Goal: Task Accomplishment & Management: Manage account settings

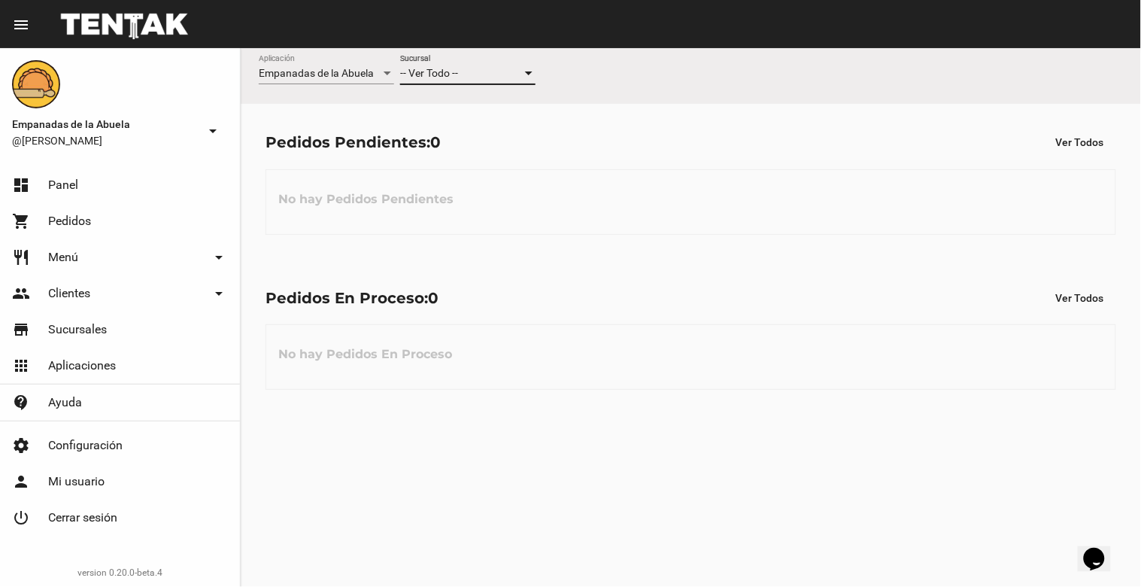
click at [476, 69] on div "-- Ver Todo --" at bounding box center [461, 74] width 122 height 12
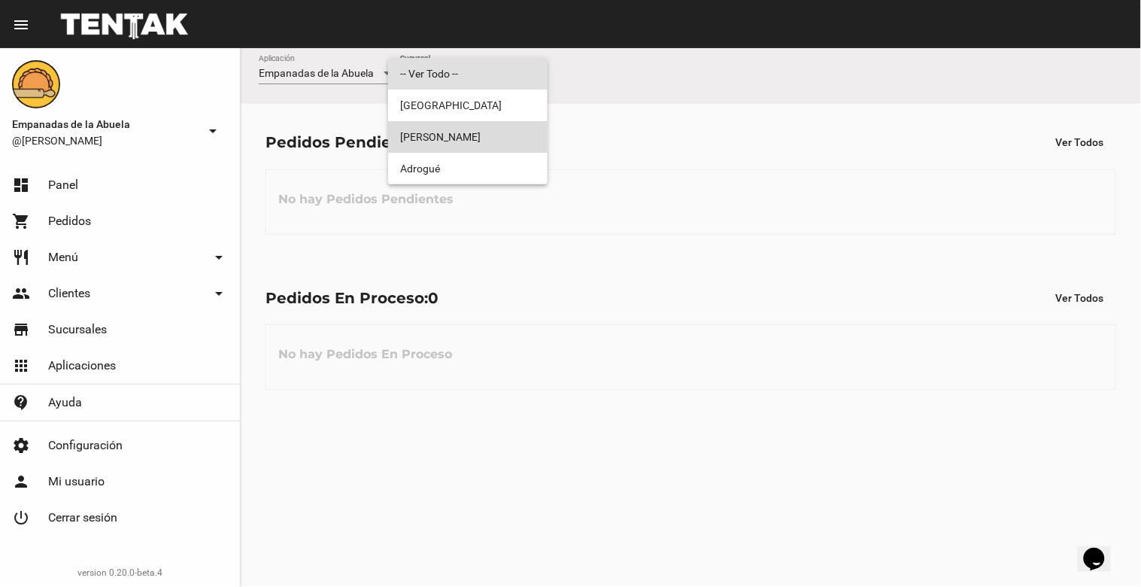
click at [456, 141] on span "[PERSON_NAME]" at bounding box center [467, 137] width 135 height 32
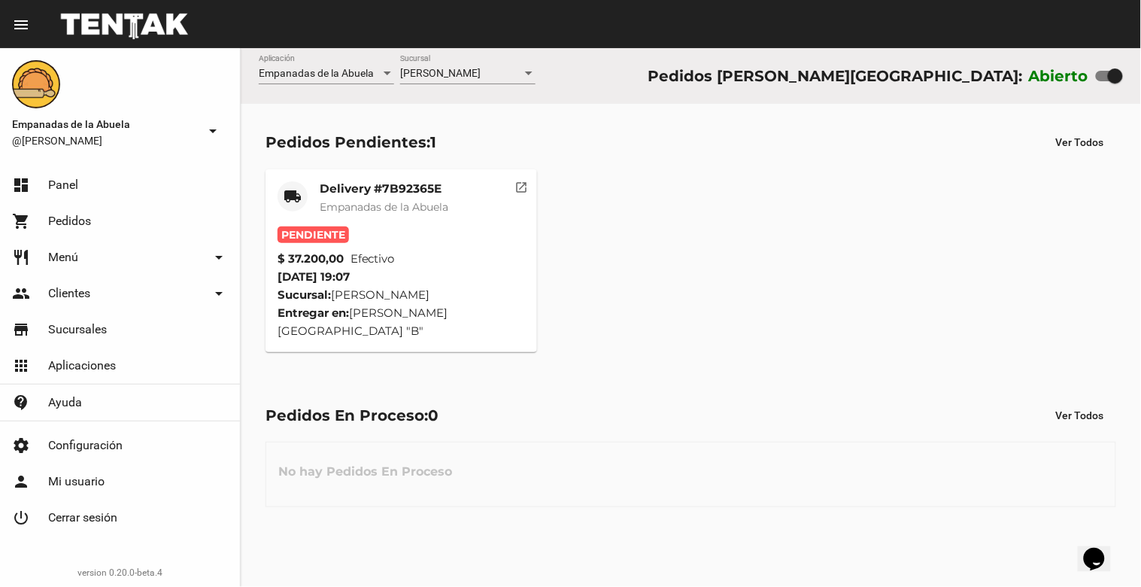
click at [357, 196] on div "Delivery #7B92365E Empanadas de la Abuela" at bounding box center [384, 203] width 129 height 45
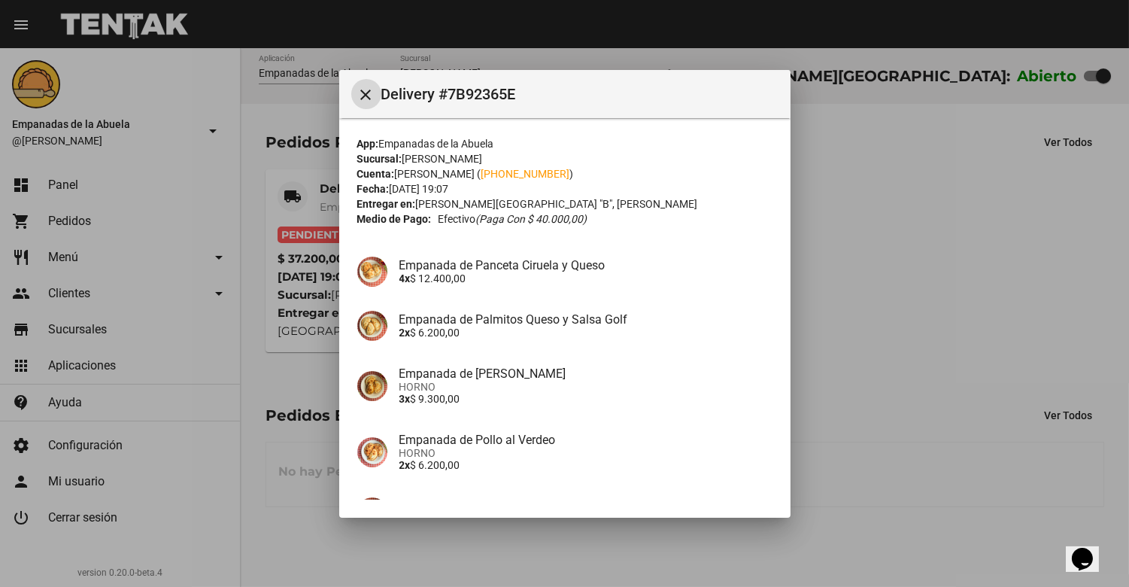
scroll to position [159, 0]
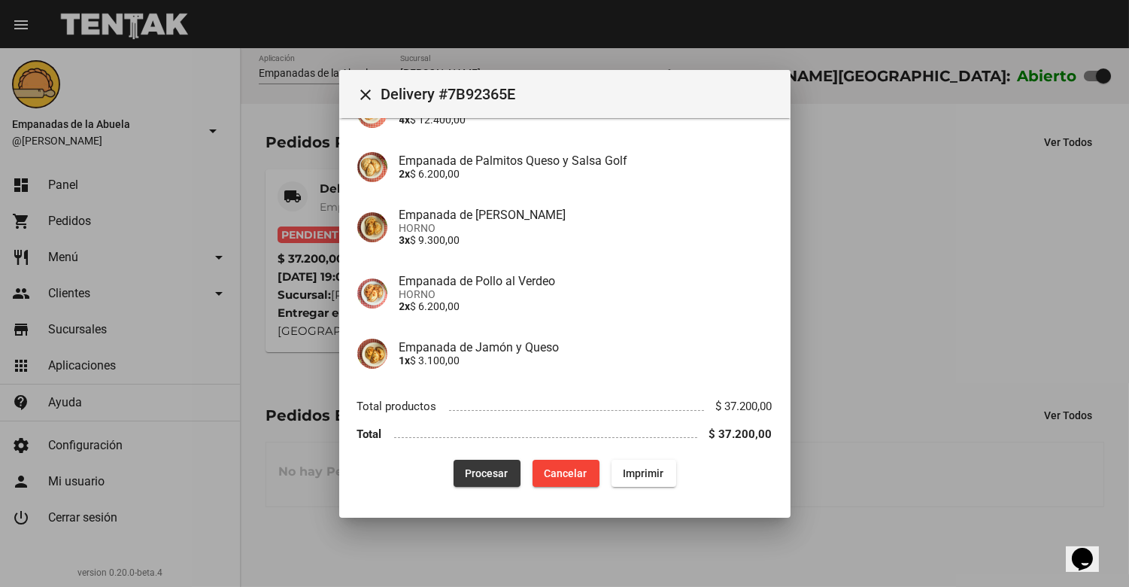
click at [482, 470] on span "Procesar" at bounding box center [487, 473] width 43 height 12
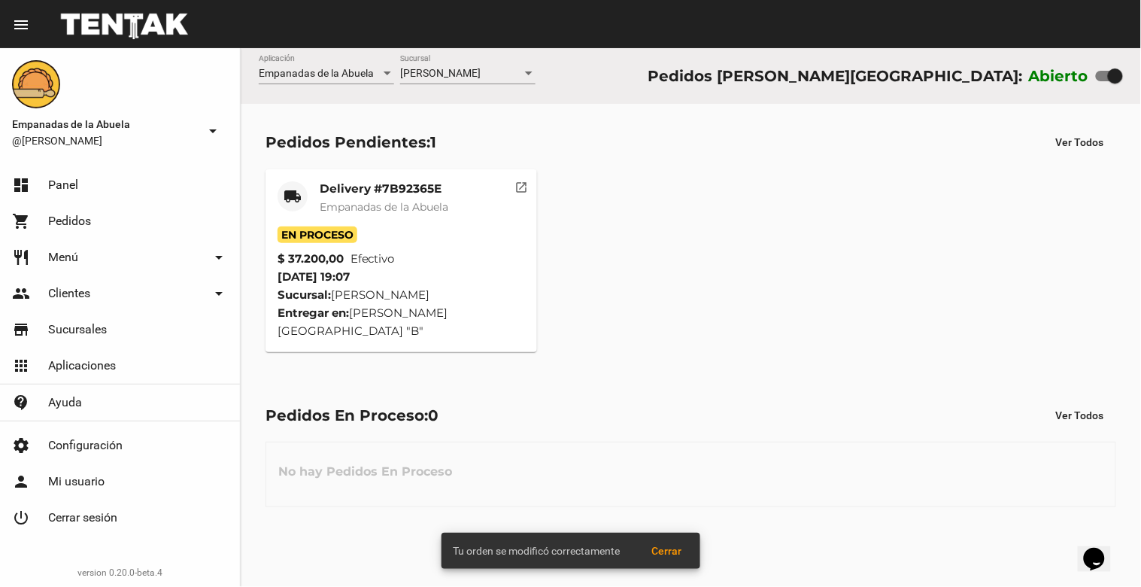
click at [378, 204] on span "Empanadas de la Abuela" at bounding box center [384, 207] width 129 height 14
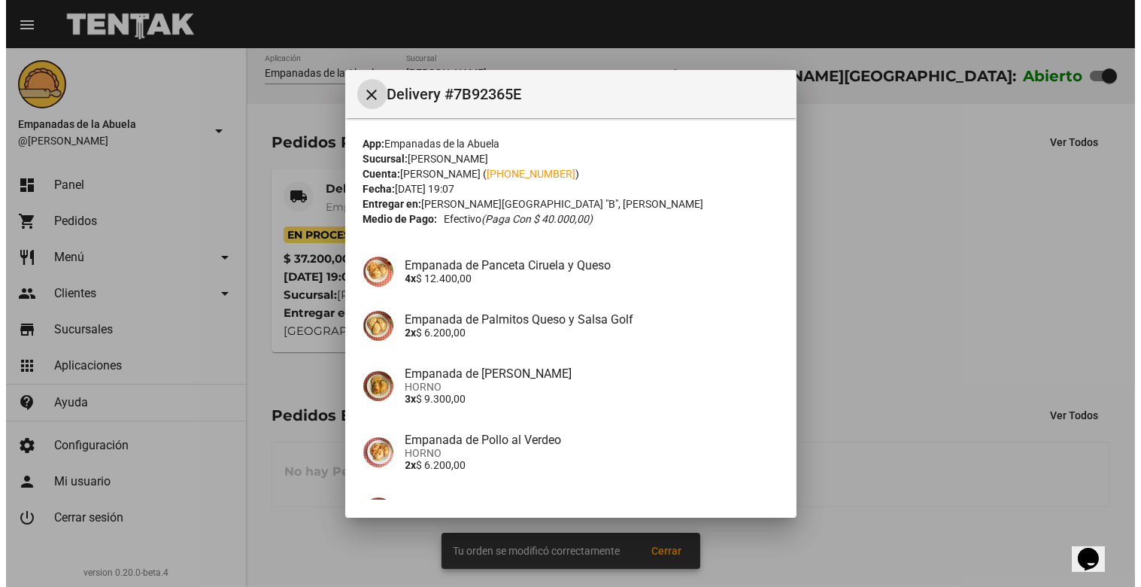
scroll to position [159, 0]
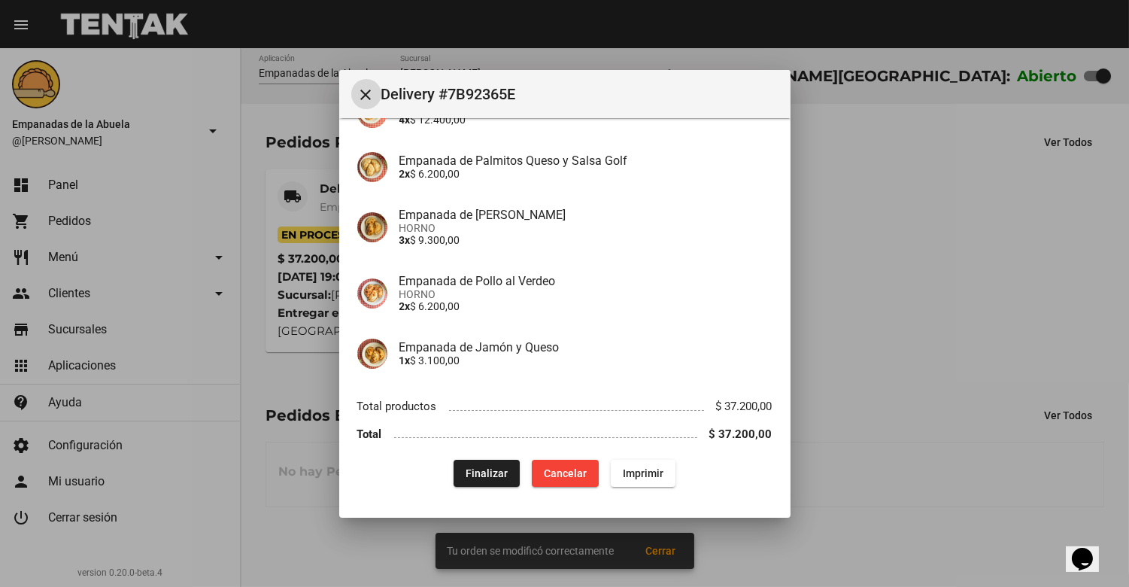
click at [640, 477] on span "Imprimir" at bounding box center [643, 473] width 41 height 12
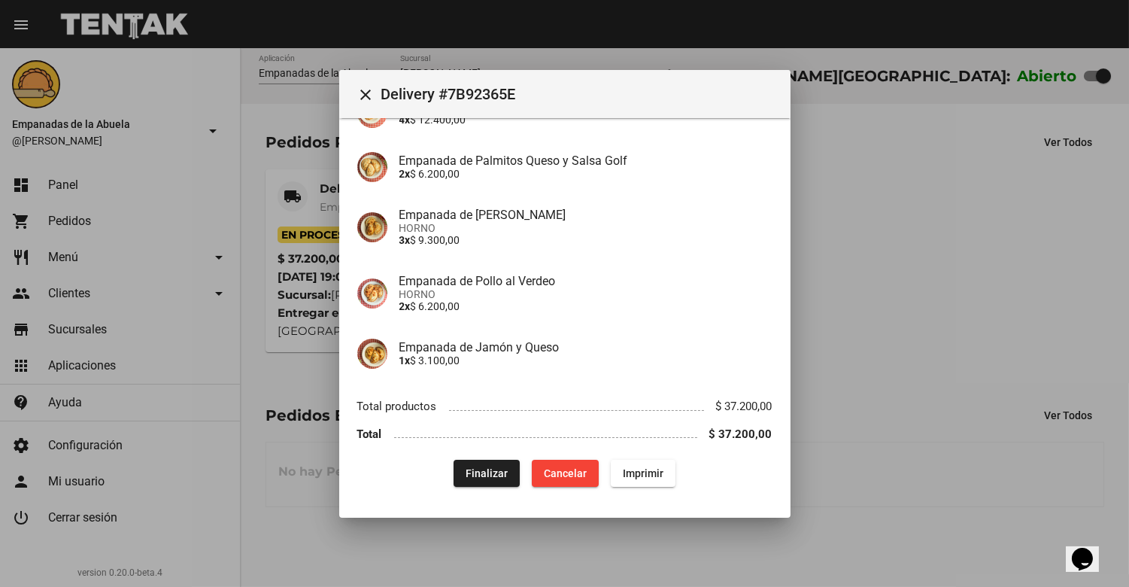
click at [371, 95] on mat-icon "close" at bounding box center [366, 95] width 18 height 18
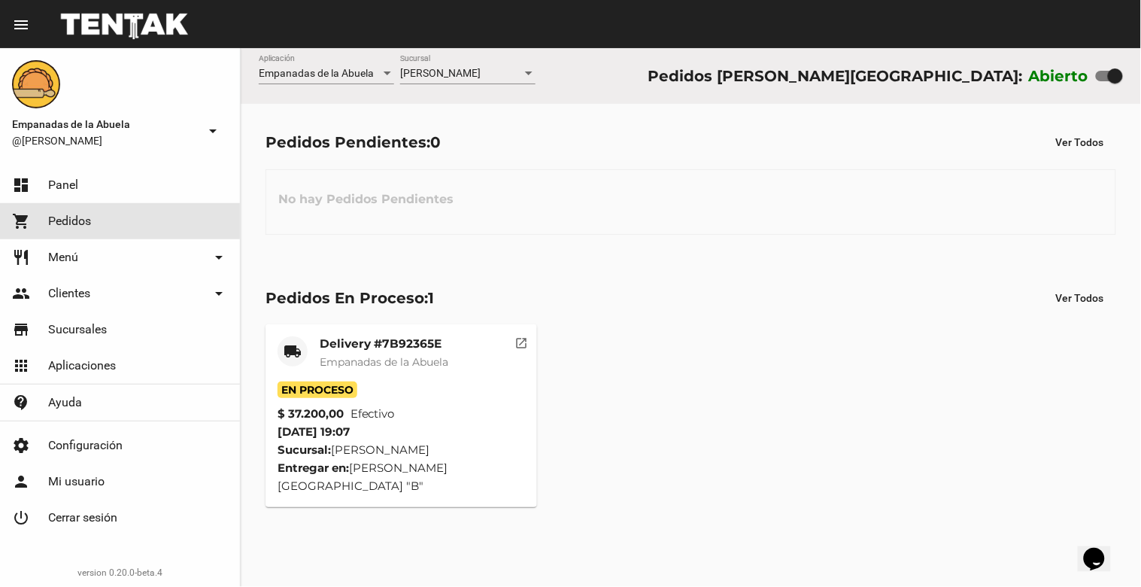
click at [111, 215] on link "shopping_cart Pedidos" at bounding box center [120, 221] width 240 height 36
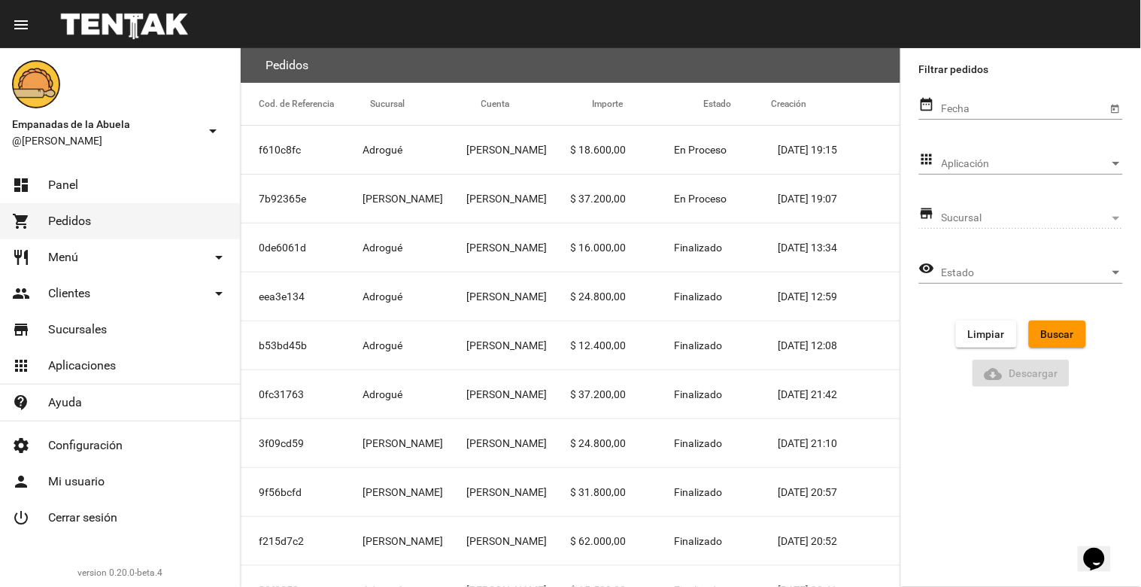
click at [94, 251] on link "restaurant Menú arrow_drop_down" at bounding box center [120, 257] width 240 height 36
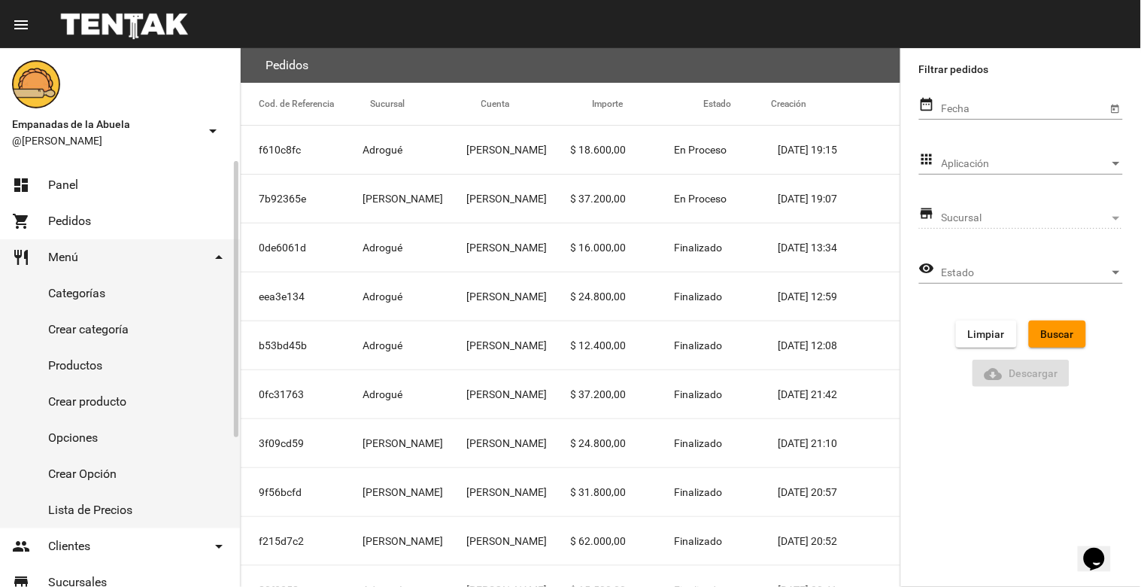
click at [85, 357] on link "Productos" at bounding box center [120, 366] width 240 height 36
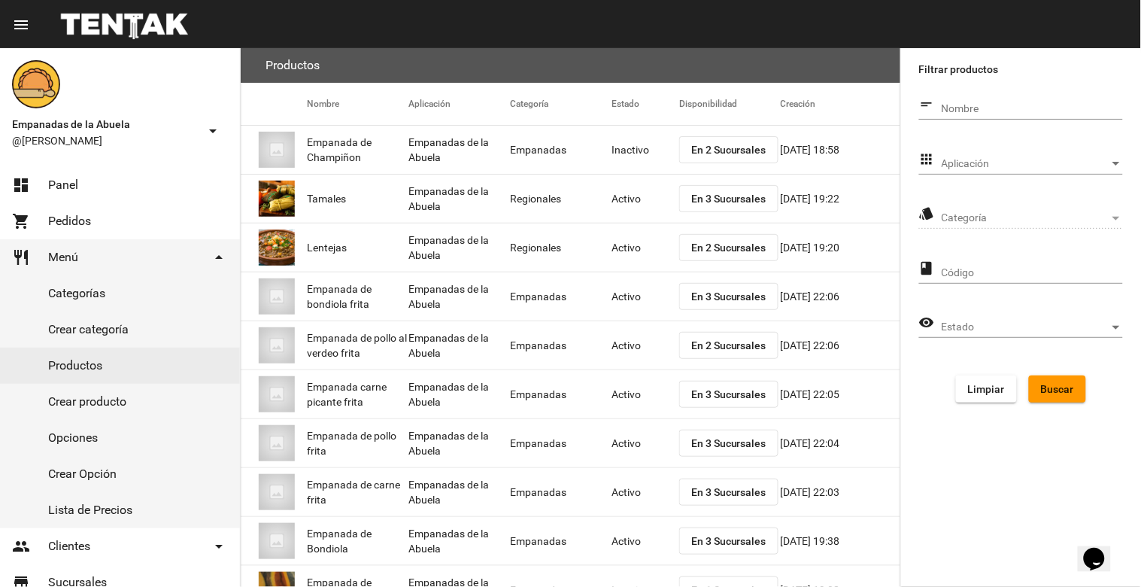
click at [1063, 158] on span "Aplicación" at bounding box center [1026, 164] width 168 height 12
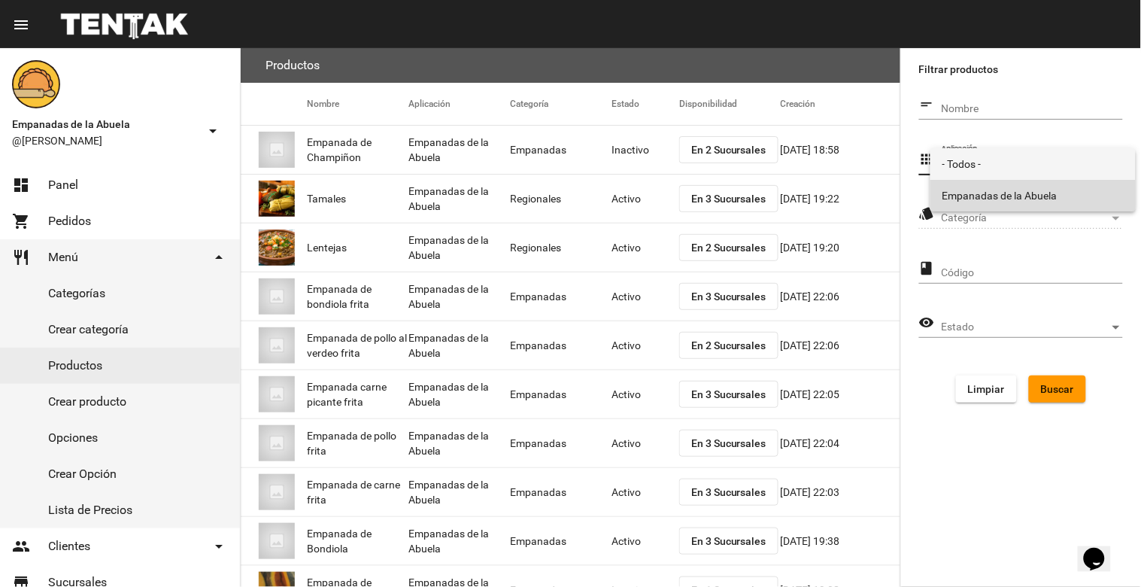
click at [1058, 192] on span "Empanadas de la Abuela" at bounding box center [1033, 196] width 181 height 32
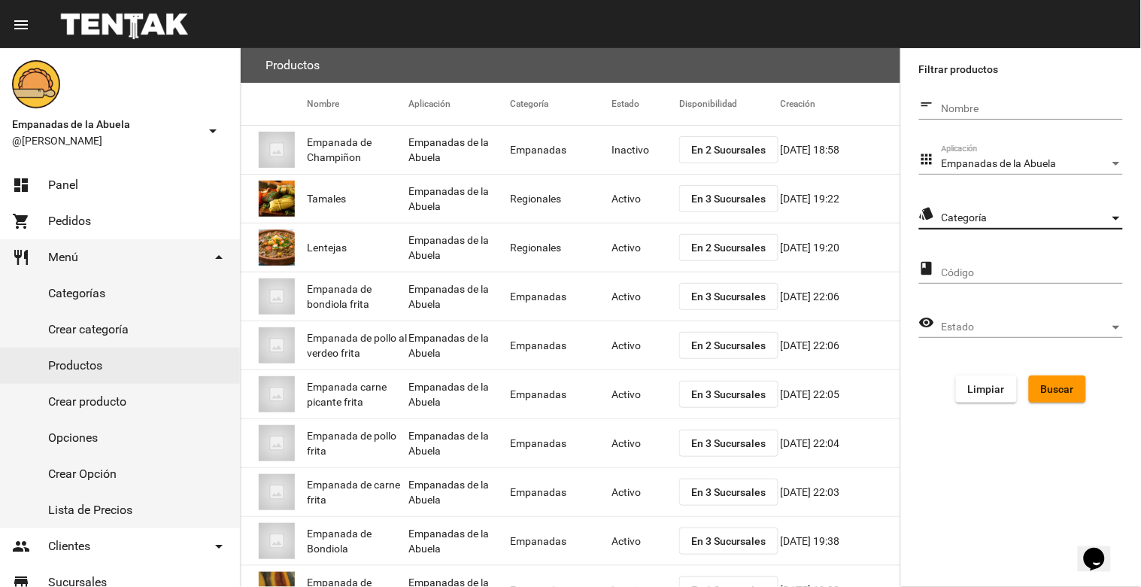
click at [1077, 217] on span "Categoría" at bounding box center [1026, 218] width 168 height 12
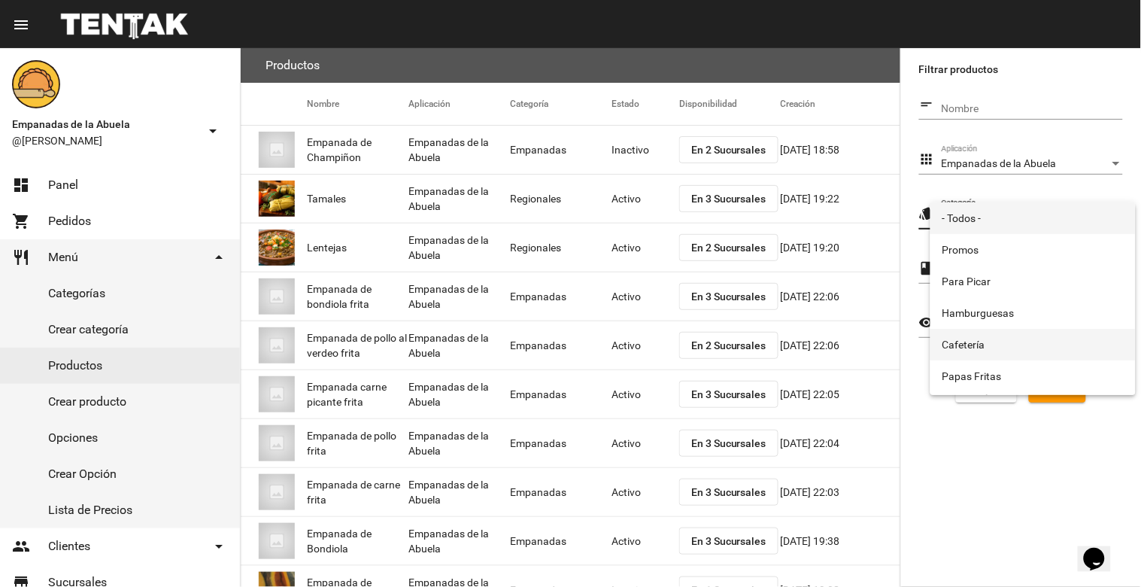
scroll to position [250, 0]
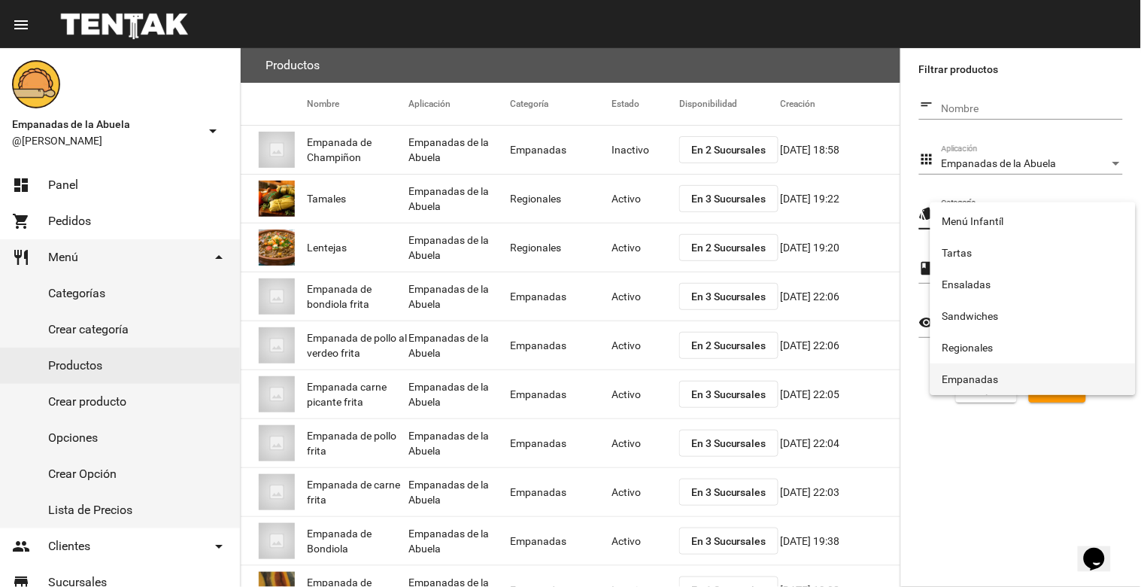
click at [1027, 366] on span "Empanadas" at bounding box center [1033, 379] width 181 height 32
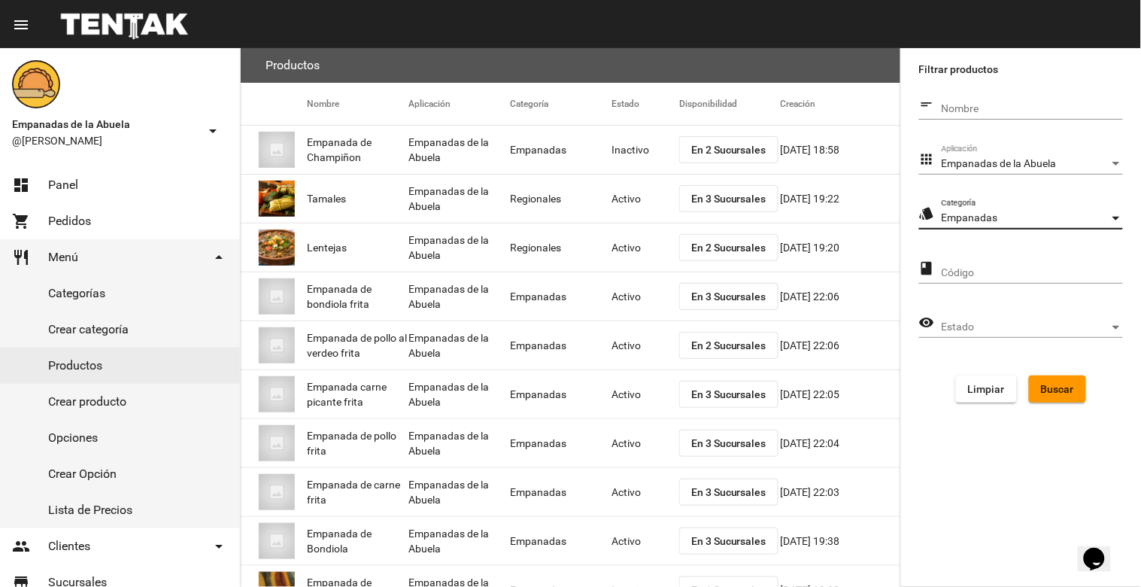
click at [1078, 390] on button "Buscar" at bounding box center [1057, 388] width 57 height 27
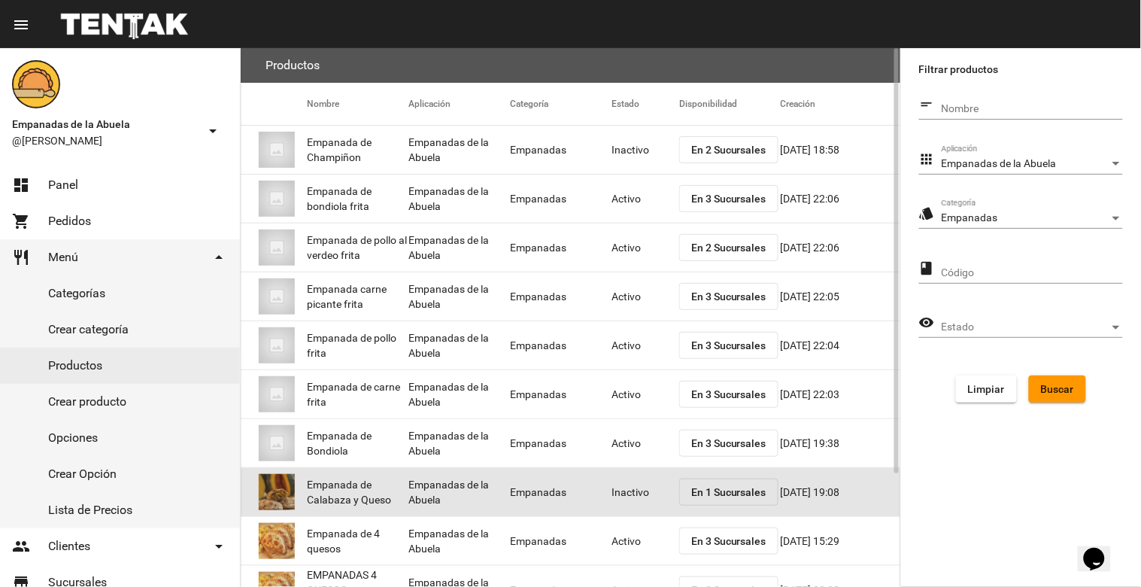
click at [632, 497] on mat-cell "Inactivo" at bounding box center [646, 492] width 68 height 48
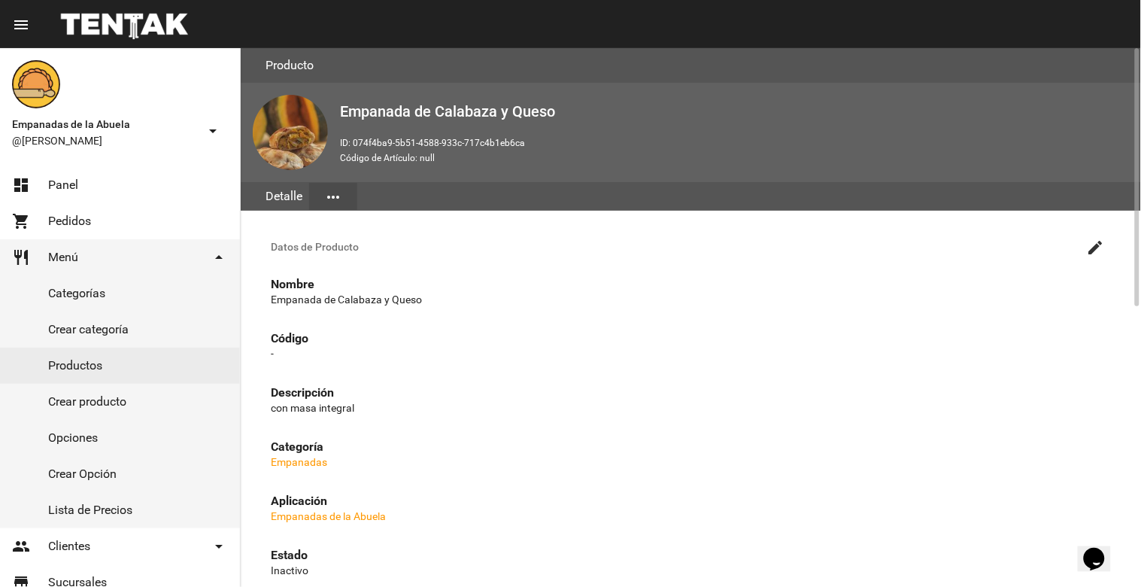
click at [1096, 251] on mat-icon "create" at bounding box center [1096, 248] width 18 height 18
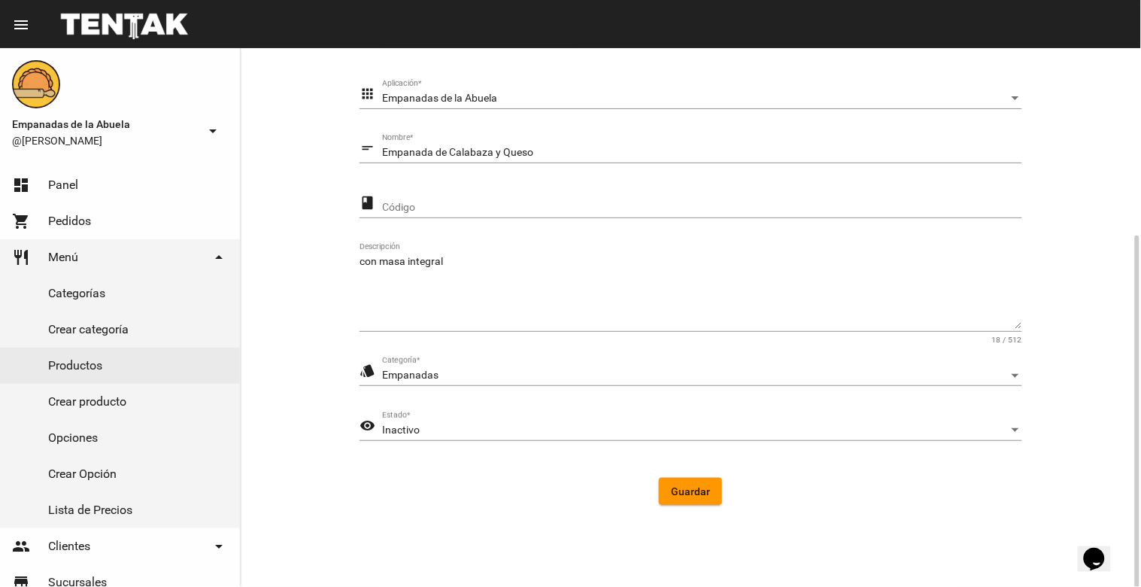
scroll to position [205, 0]
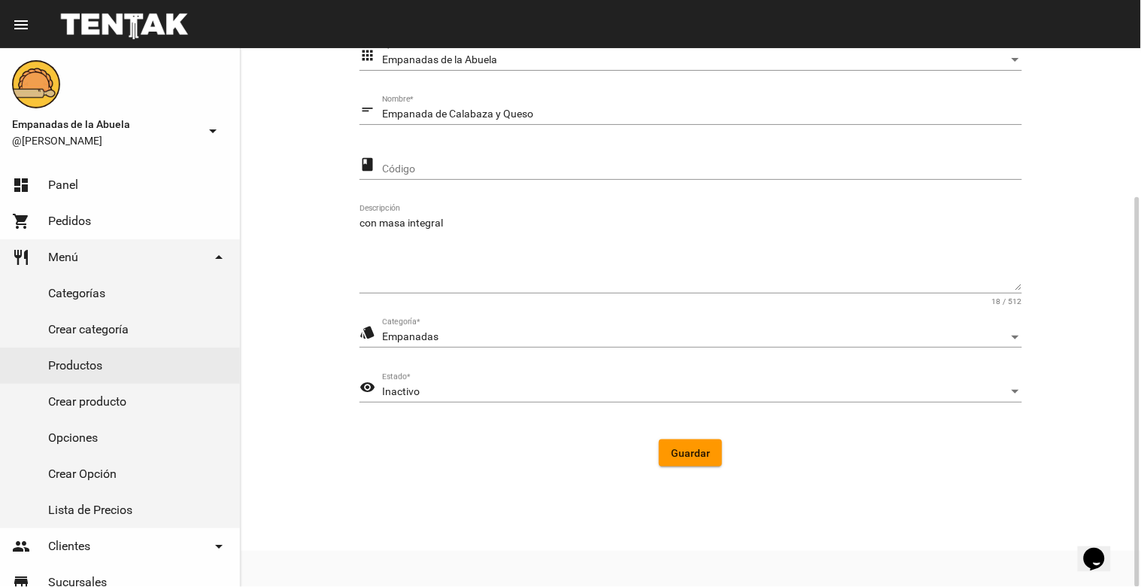
click at [686, 399] on div "Inactivo Estado *" at bounding box center [702, 387] width 640 height 29
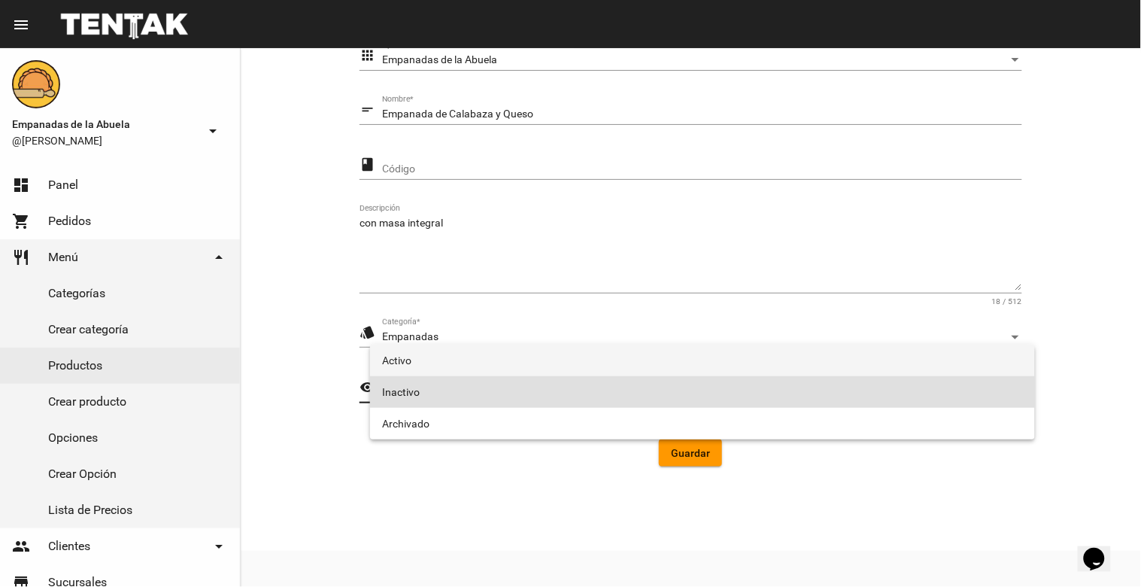
click at [625, 369] on span "Activo" at bounding box center [702, 361] width 641 height 32
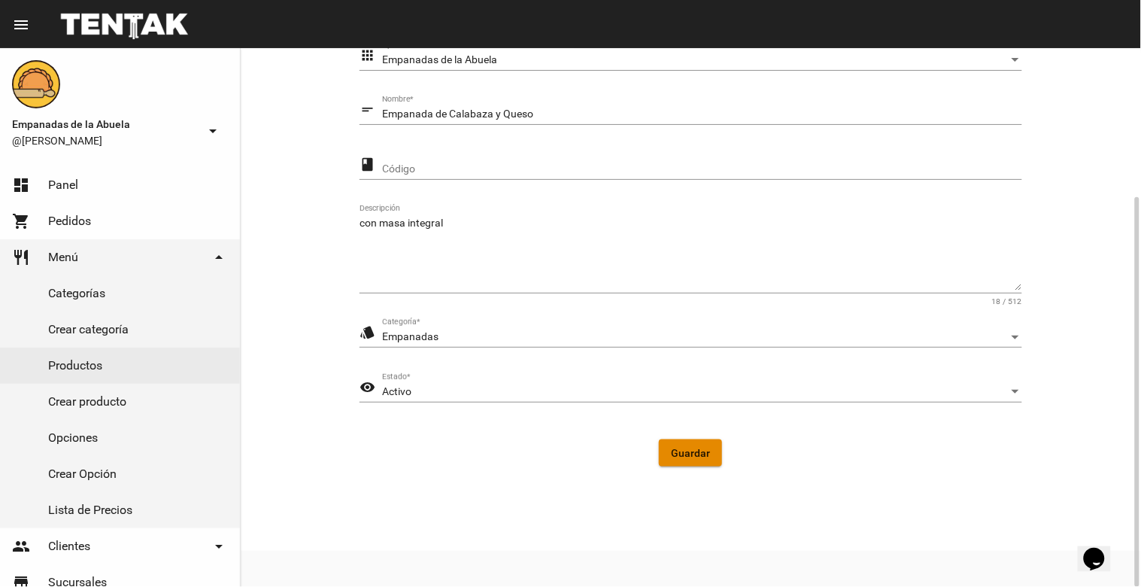
click at [687, 448] on span "Guardar" at bounding box center [690, 453] width 39 height 12
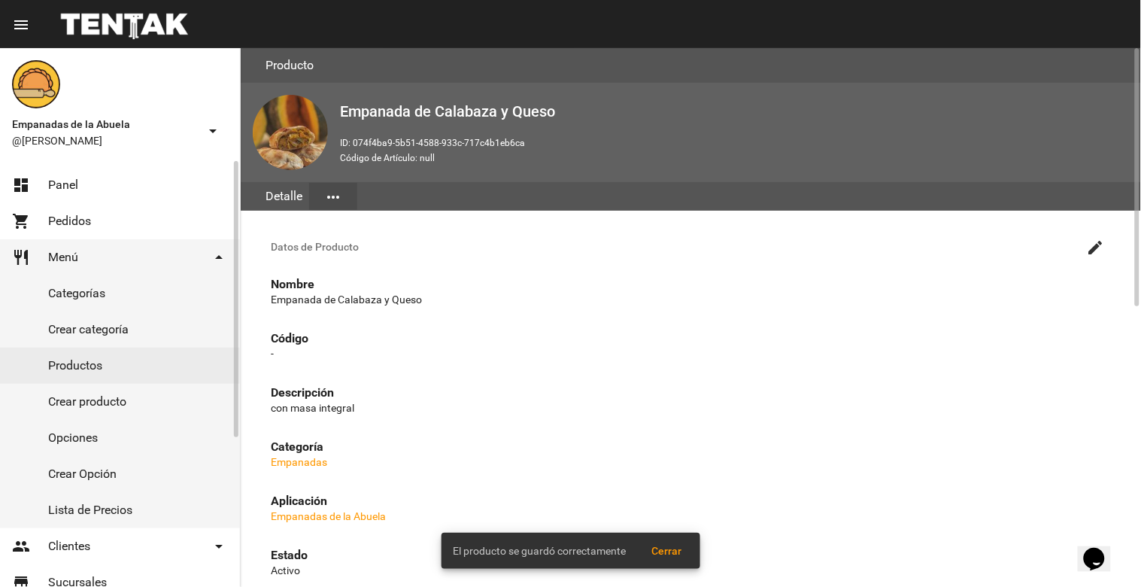
click at [124, 359] on link "Productos" at bounding box center [120, 366] width 240 height 36
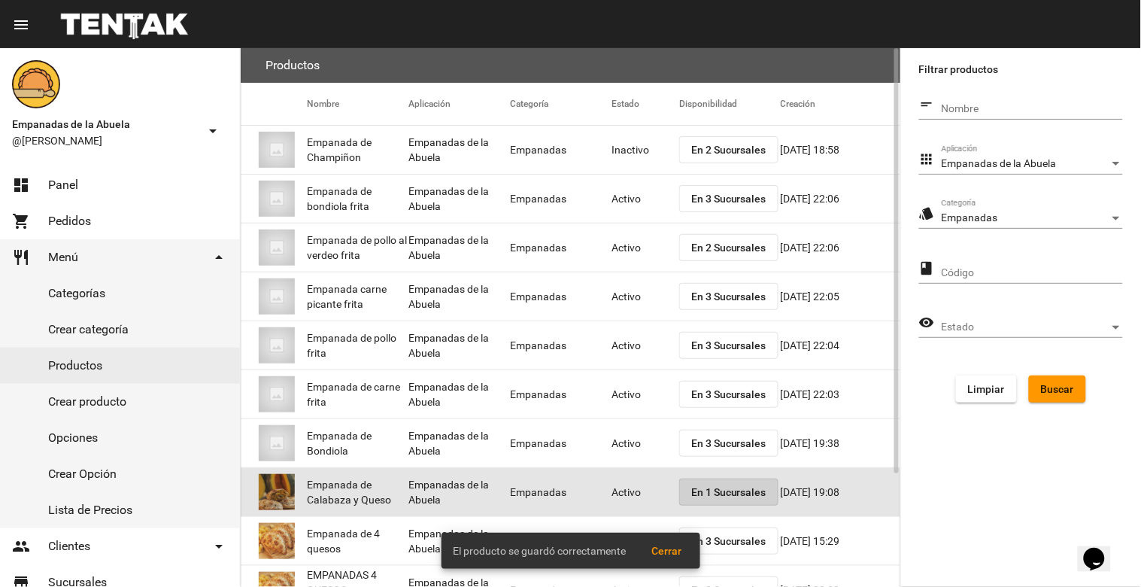
click at [701, 502] on button "En 1 Sucursales" at bounding box center [728, 492] width 99 height 27
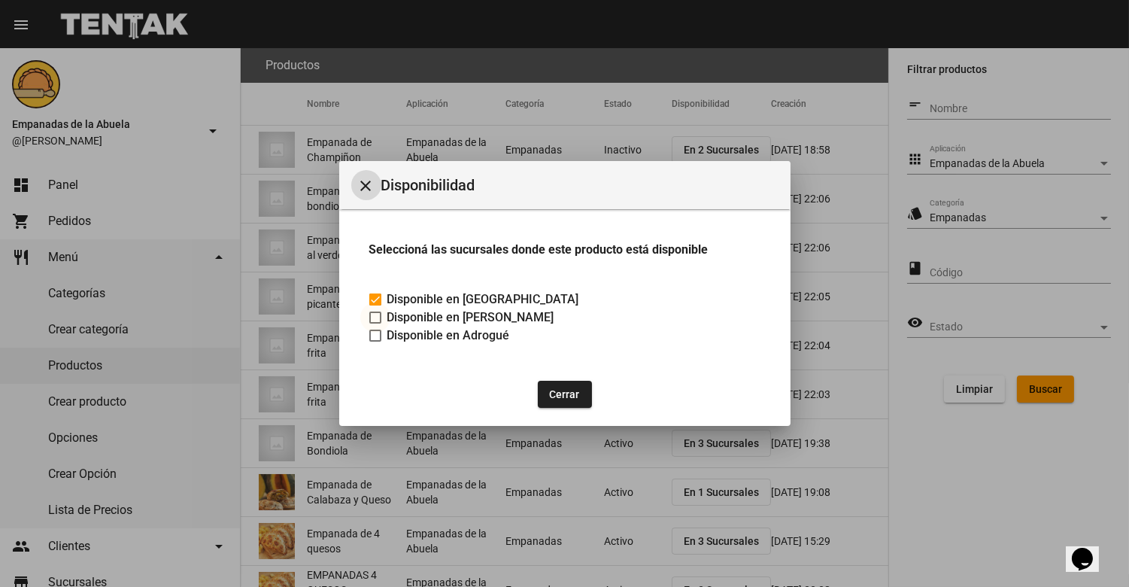
click at [376, 314] on div at bounding box center [375, 317] width 12 height 12
click at [375, 324] on input "Disponible en [PERSON_NAME]" at bounding box center [375, 324] width 1 height 1
checkbox input "true"
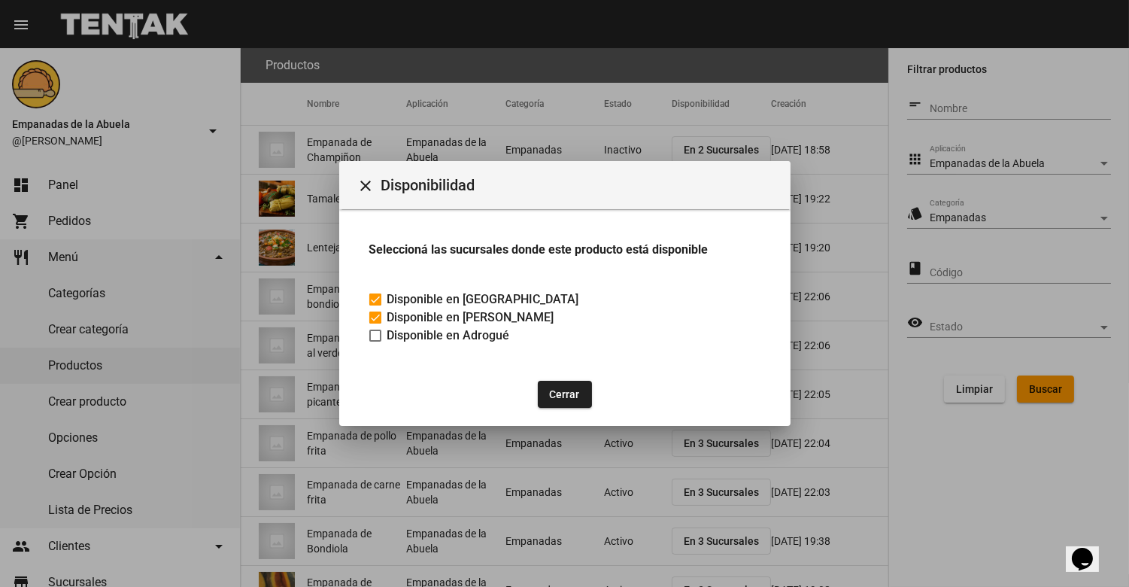
click at [369, 185] on mat-icon "close" at bounding box center [366, 186] width 18 height 18
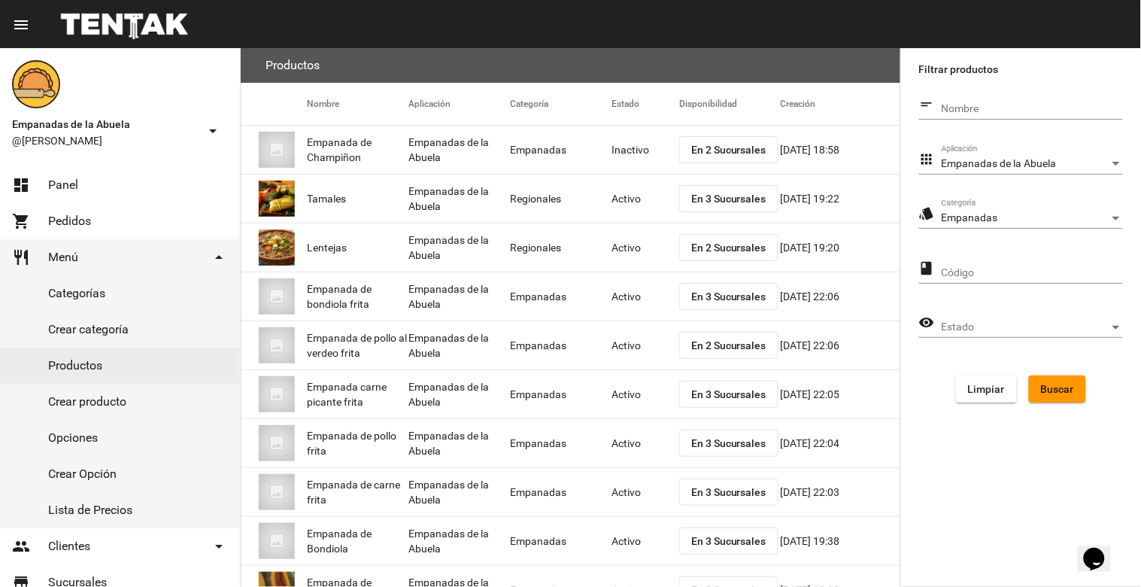
click at [1044, 383] on span "Buscar" at bounding box center [1057, 389] width 33 height 12
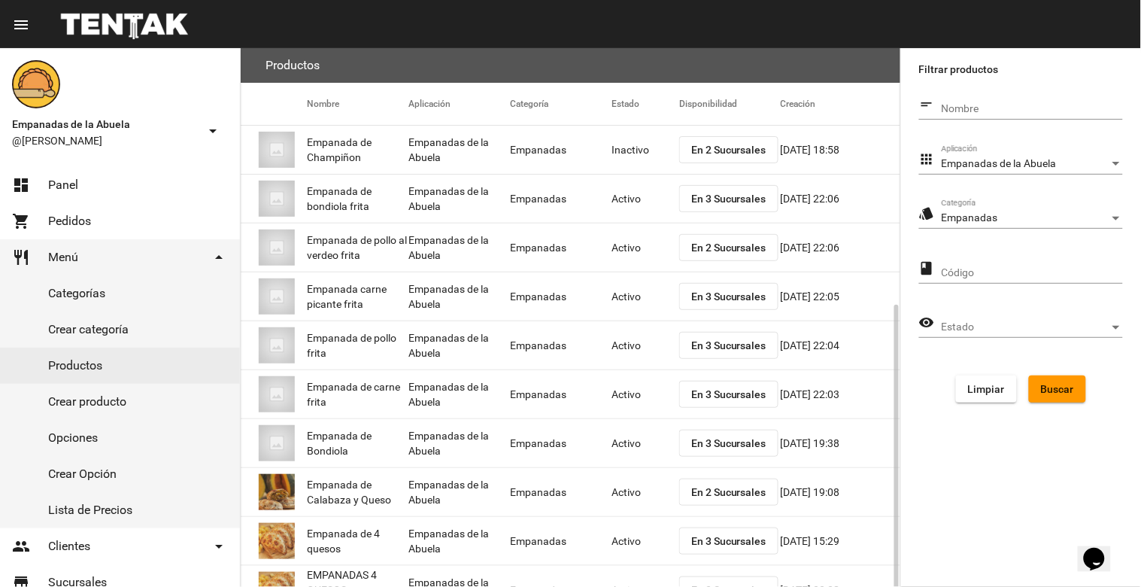
scroll to position [143, 0]
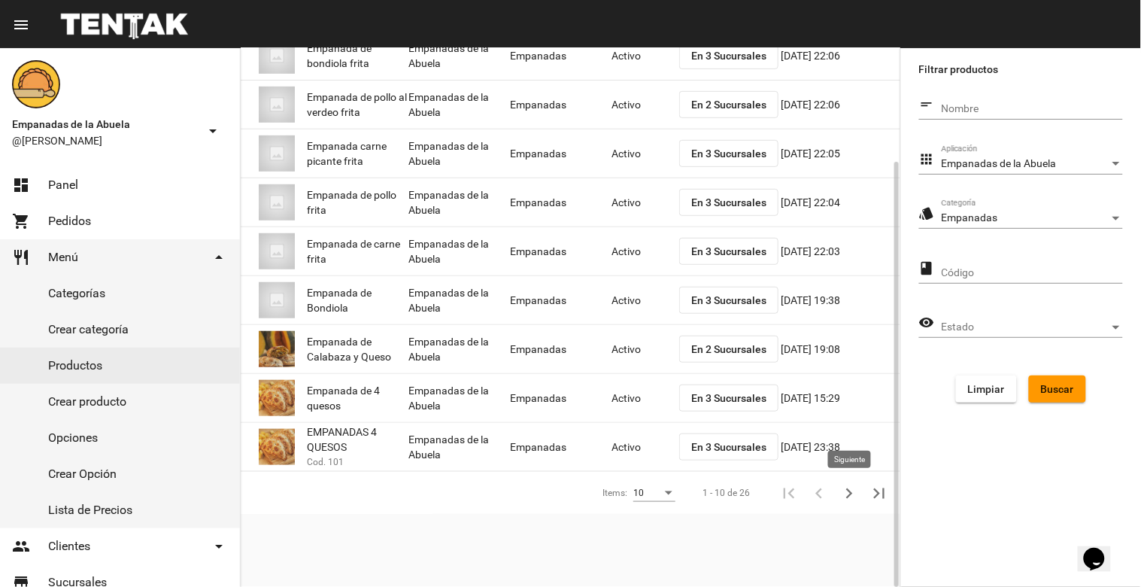
click at [845, 495] on icon "Siguiente" at bounding box center [849, 493] width 21 height 21
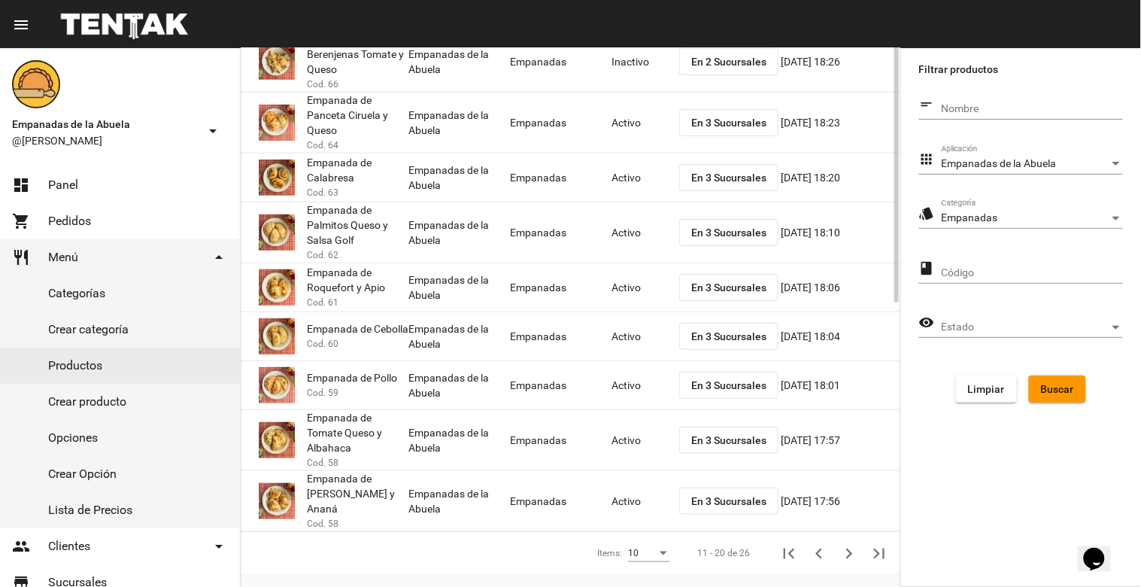
scroll to position [0, 0]
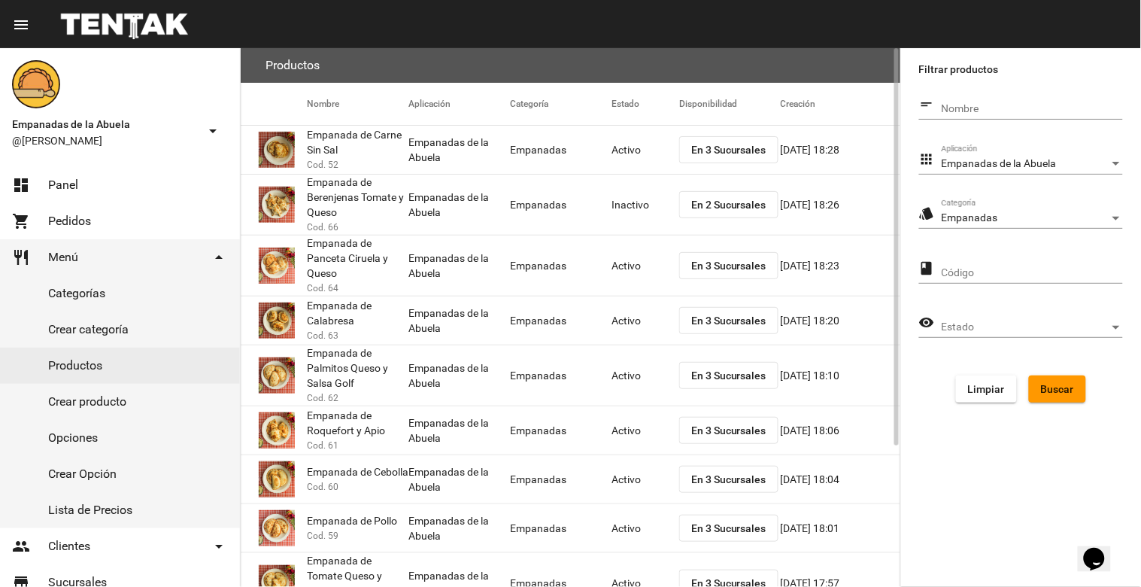
click at [633, 208] on mat-cell "Inactivo" at bounding box center [646, 205] width 68 height 48
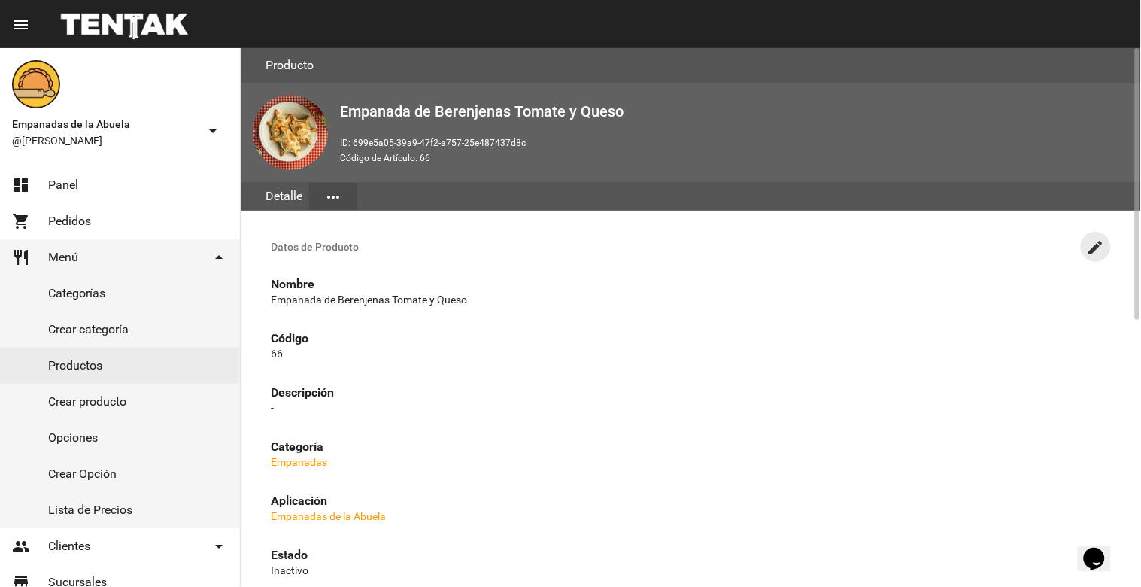
click at [1102, 239] on mat-icon "create" at bounding box center [1096, 248] width 18 height 18
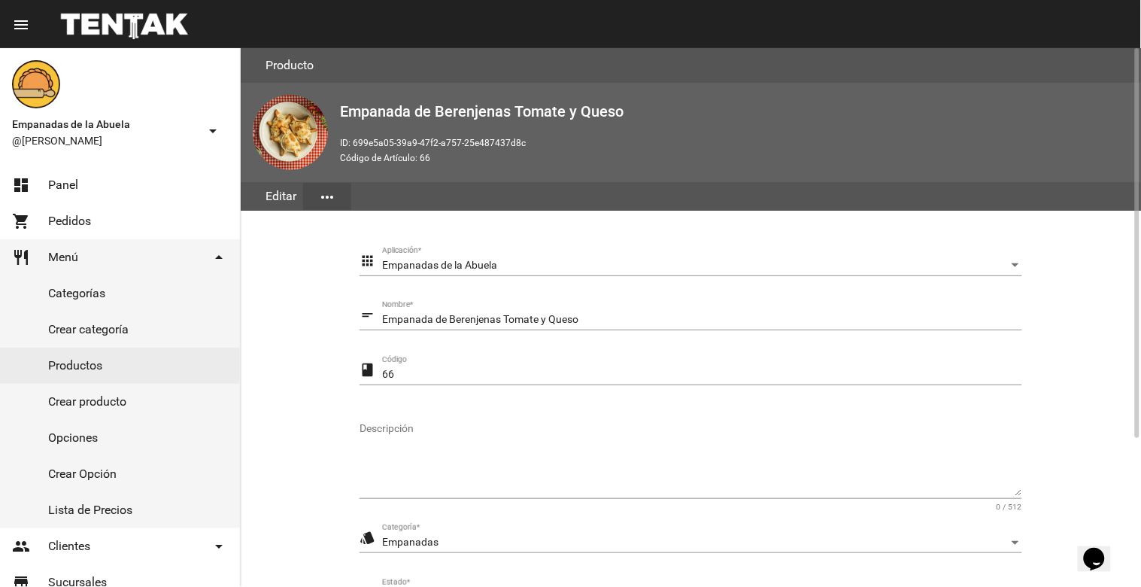
scroll to position [205, 0]
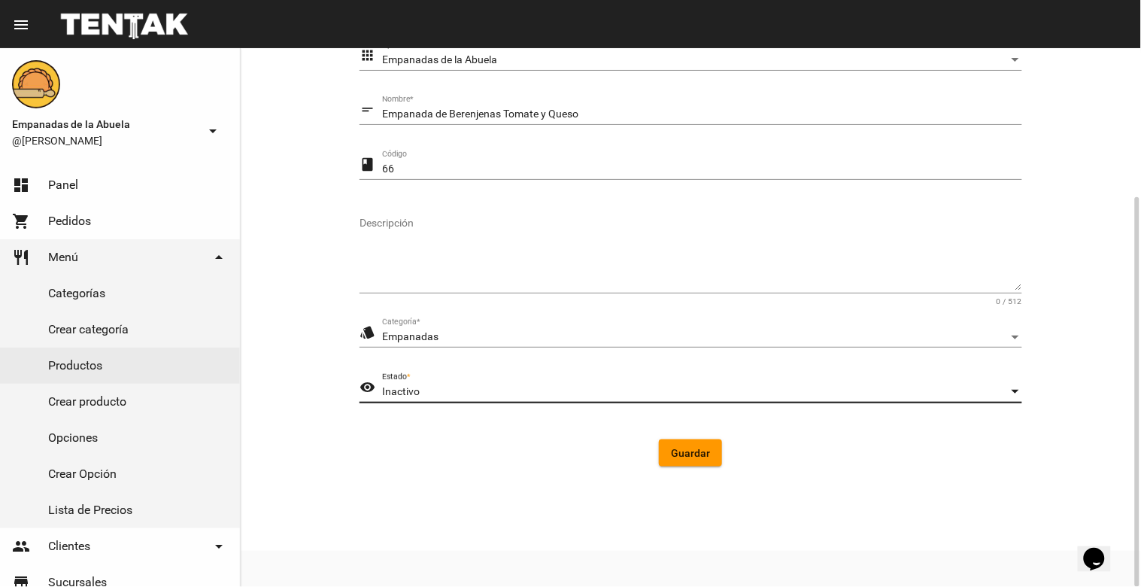
click at [712, 397] on div "Inactivo" at bounding box center [695, 392] width 627 height 12
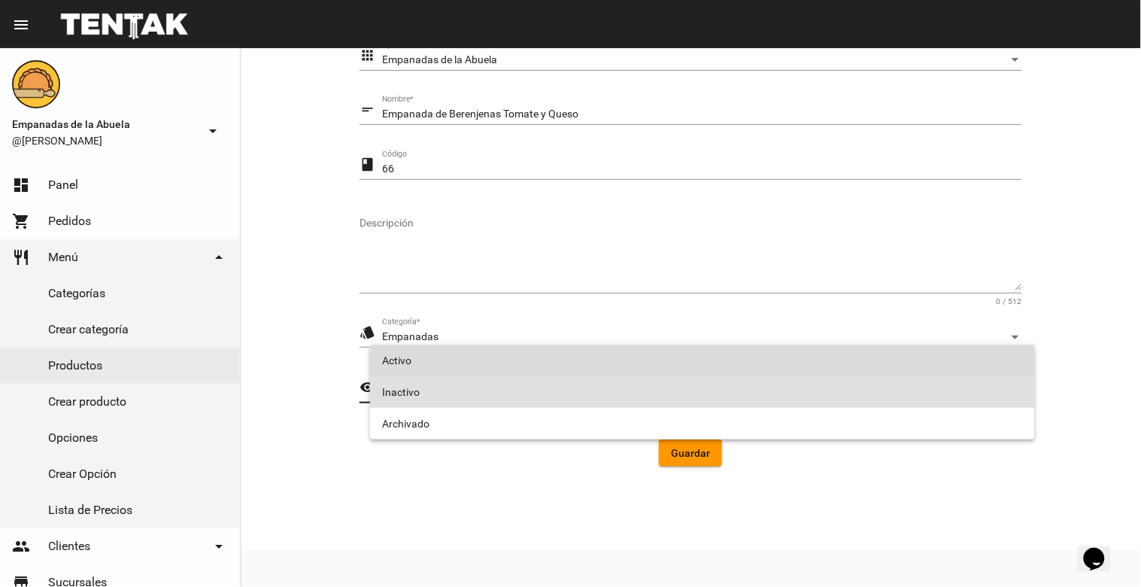
click at [466, 363] on span "Activo" at bounding box center [702, 361] width 641 height 32
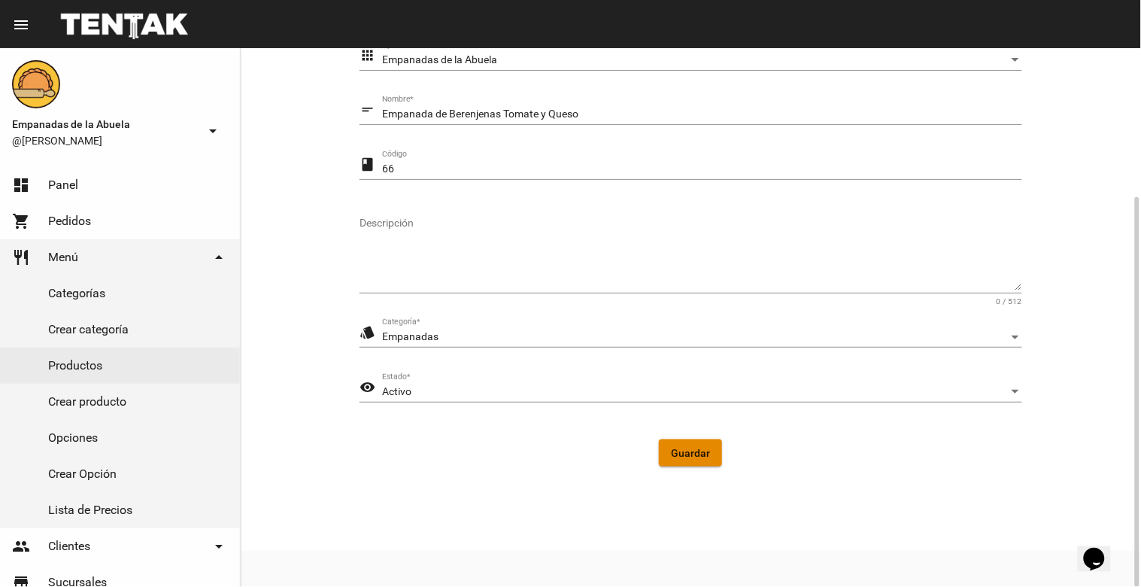
click at [706, 444] on button "Guardar" at bounding box center [690, 452] width 63 height 27
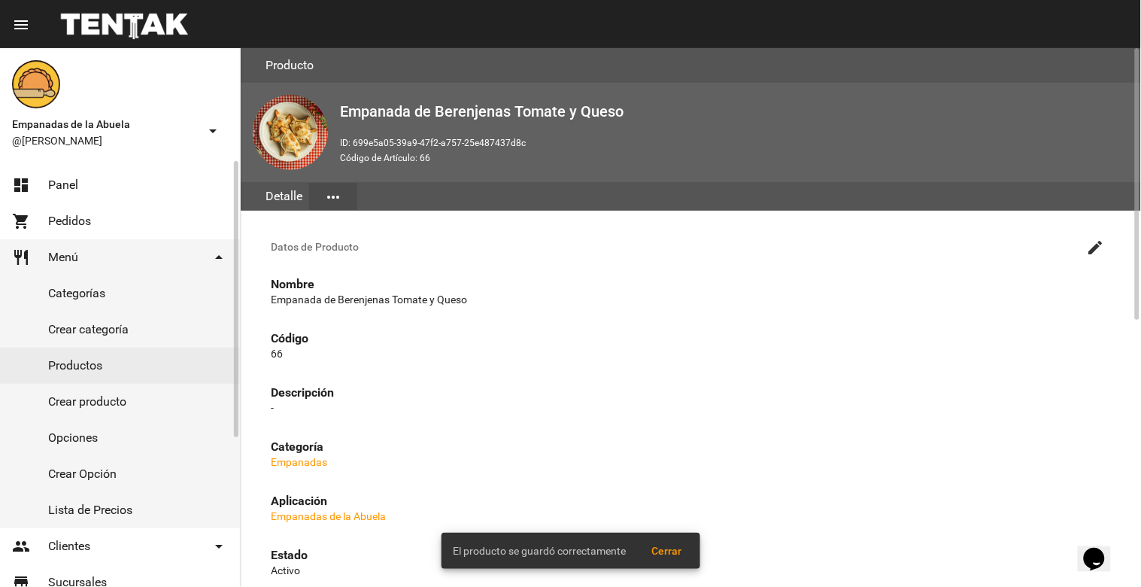
click at [158, 359] on link "Productos" at bounding box center [120, 366] width 240 height 36
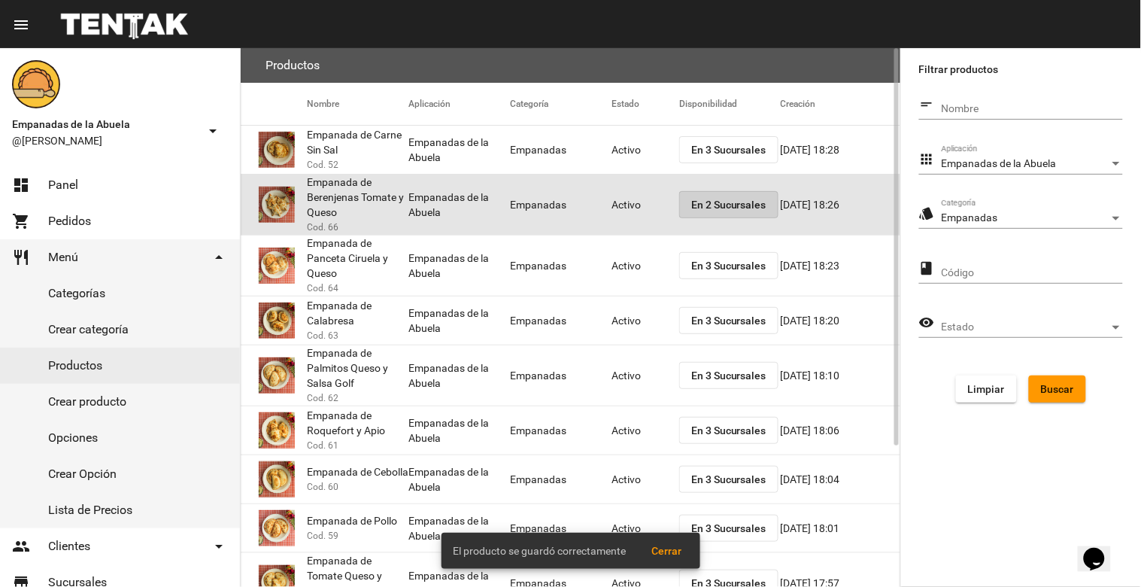
click at [710, 199] on span "En 2 Sucursales" at bounding box center [728, 205] width 75 height 12
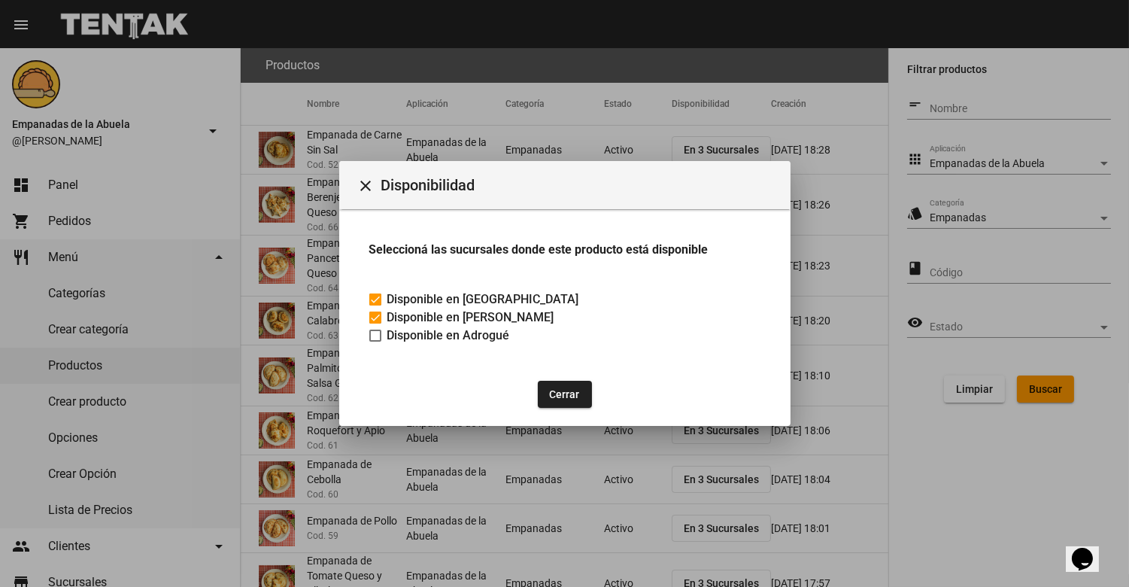
click at [381, 175] on span "Disponibilidad" at bounding box center [579, 185] width 397 height 24
click at [361, 183] on mat-icon "close" at bounding box center [366, 186] width 18 height 18
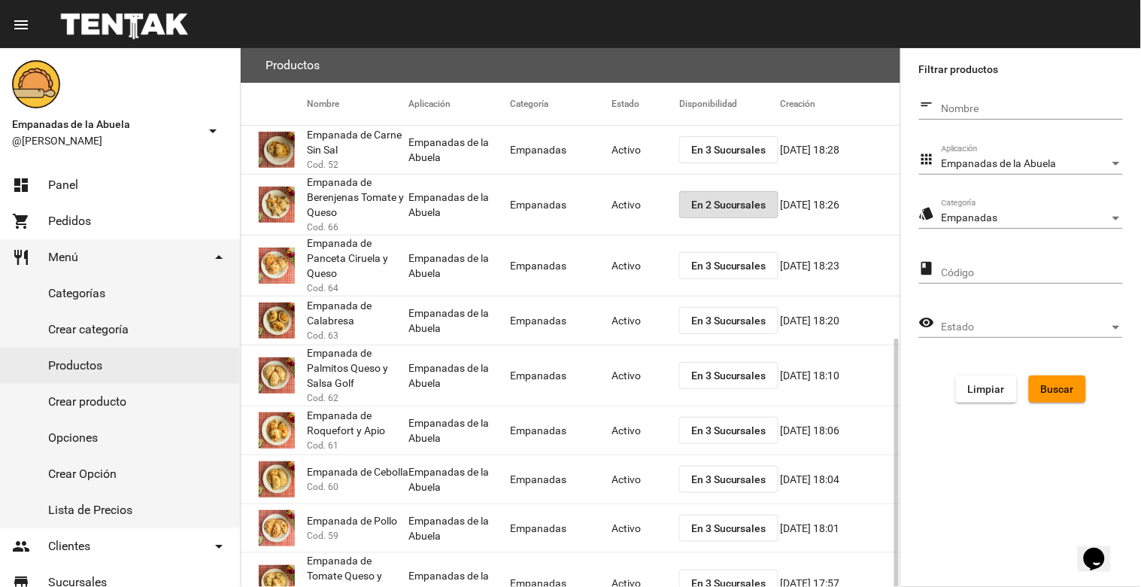
scroll to position [167, 0]
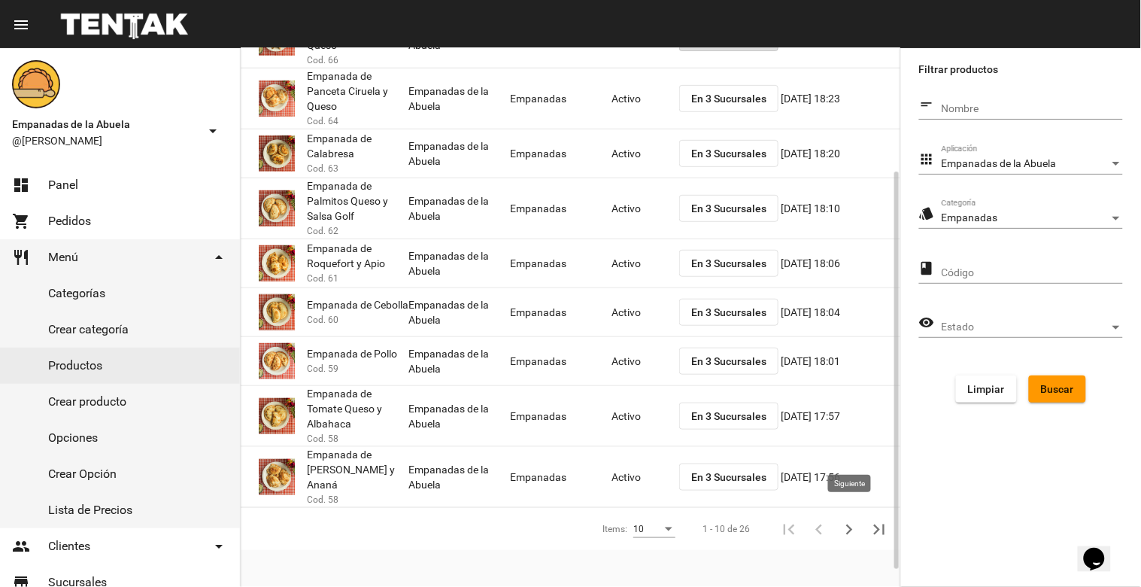
click at [844, 519] on icon "Siguiente" at bounding box center [849, 529] width 21 height 21
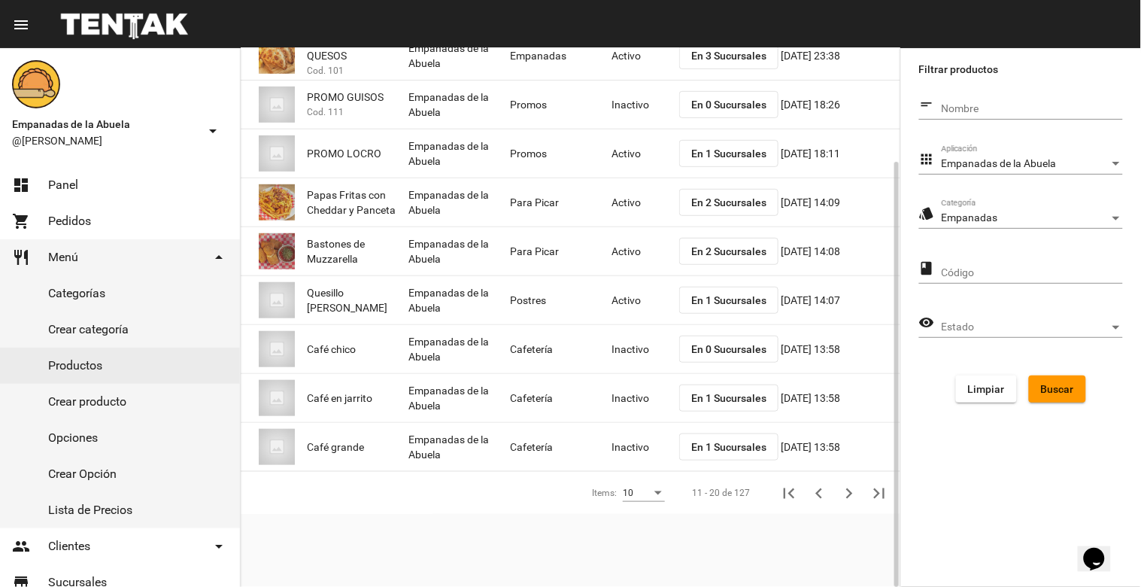
scroll to position [143, 0]
click at [1054, 397] on button "Buscar" at bounding box center [1057, 388] width 57 height 27
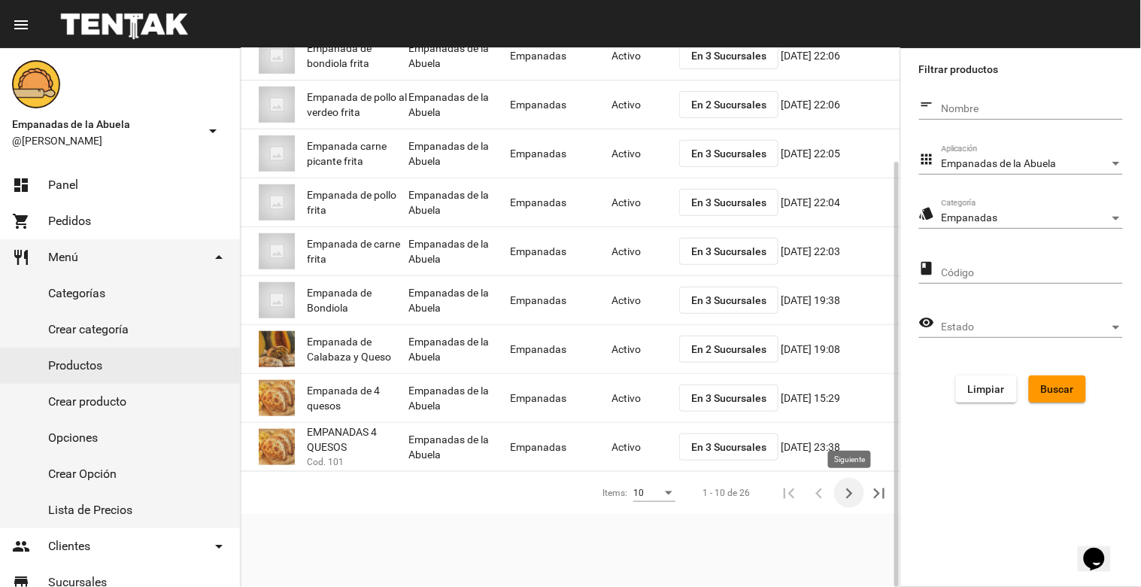
click at [853, 493] on icon "Siguiente" at bounding box center [849, 493] width 21 height 21
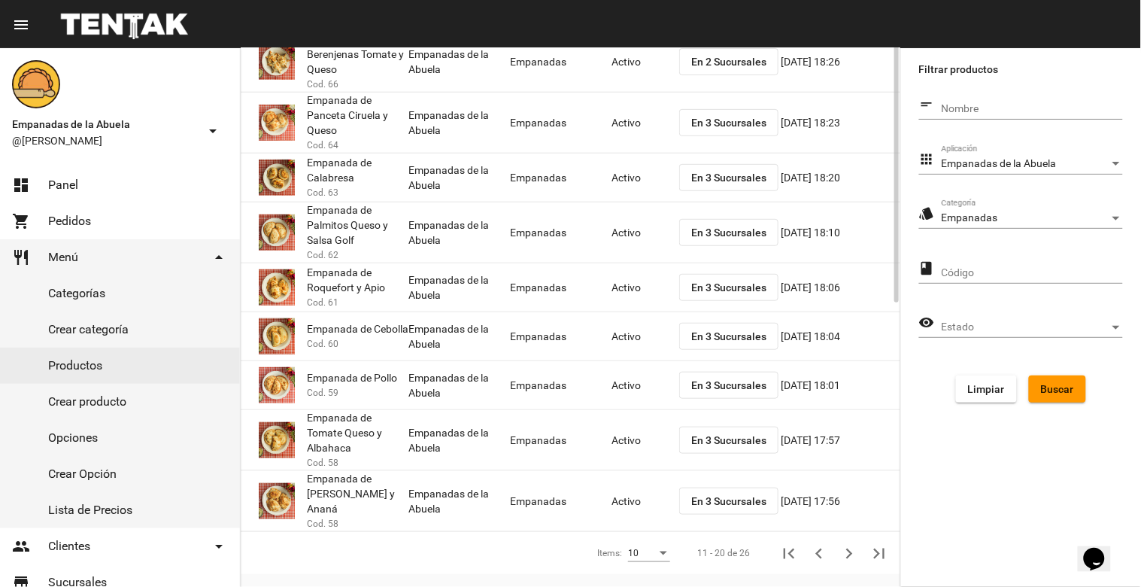
scroll to position [0, 0]
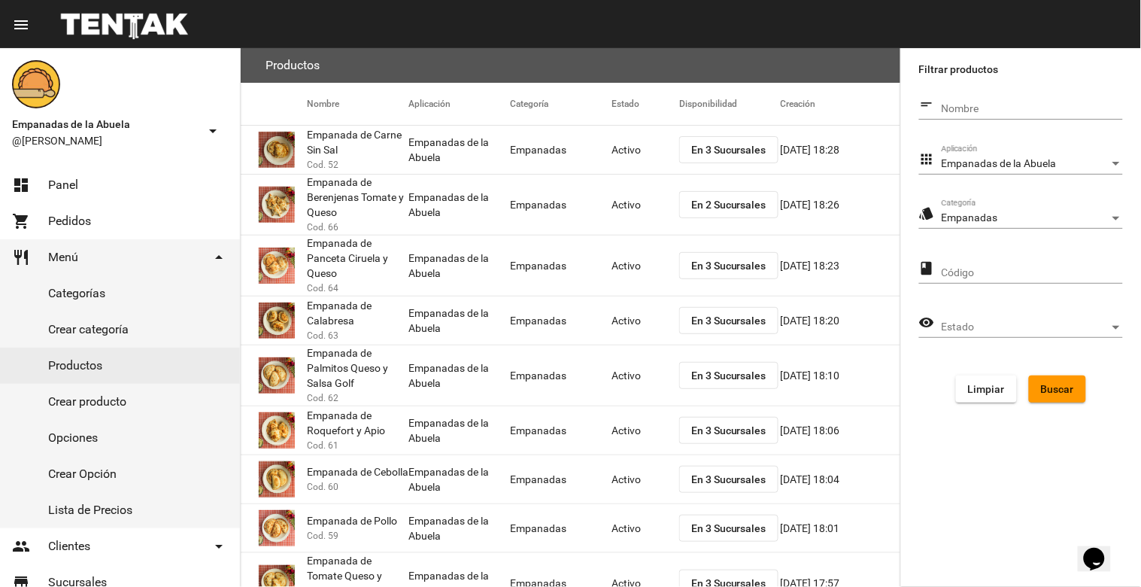
click at [974, 104] on input "Nombre" at bounding box center [1032, 109] width 181 height 12
type input "v"
type input "empanada de verdura"
click button "Buscar" at bounding box center [1057, 388] width 57 height 27
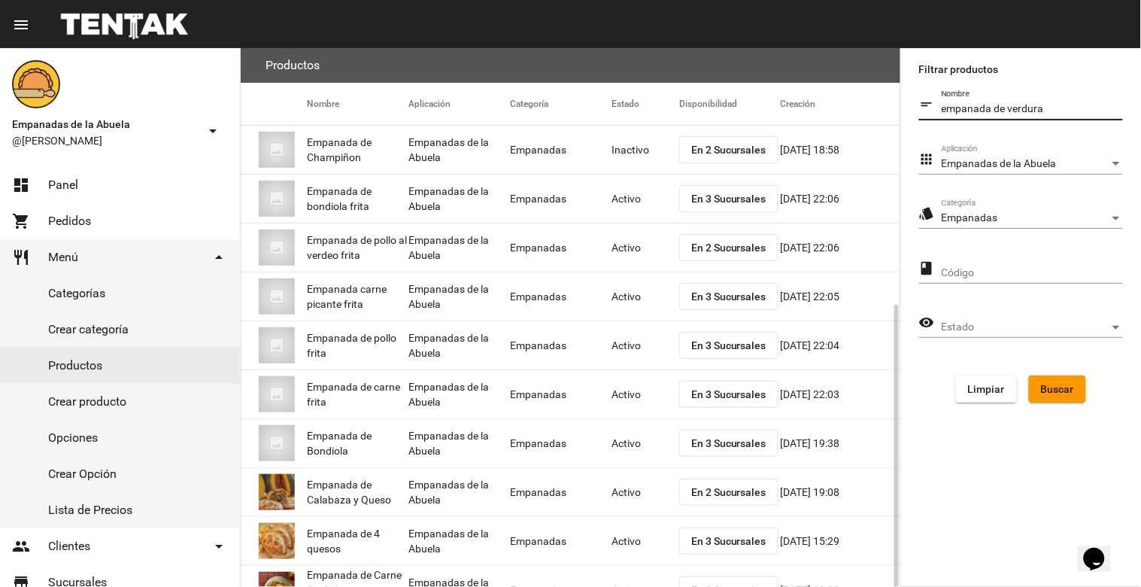
scroll to position [143, 0]
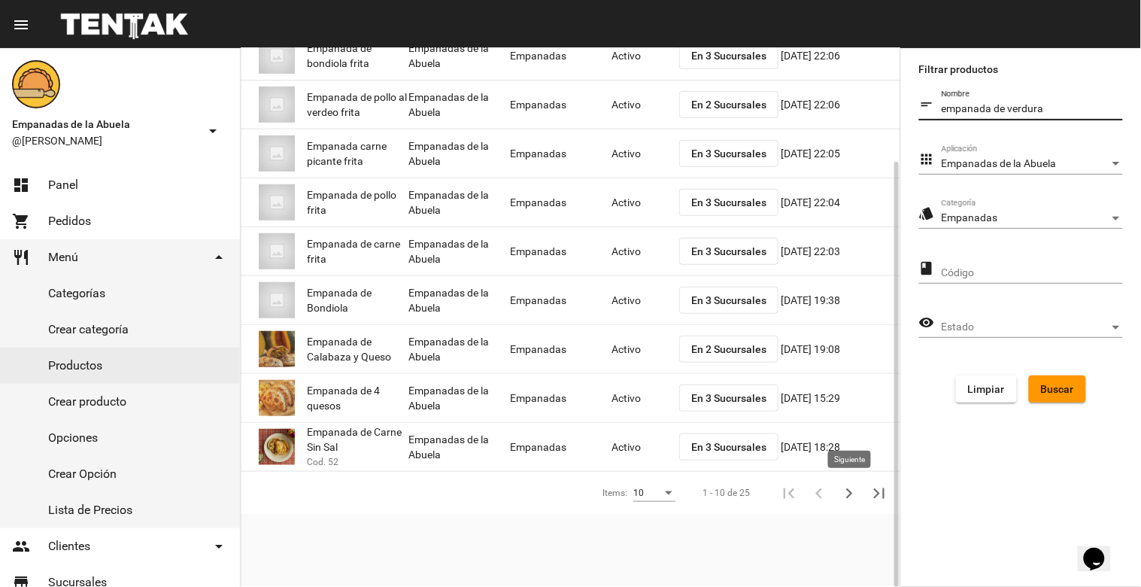
click at [853, 495] on icon "Siguiente" at bounding box center [849, 493] width 21 height 21
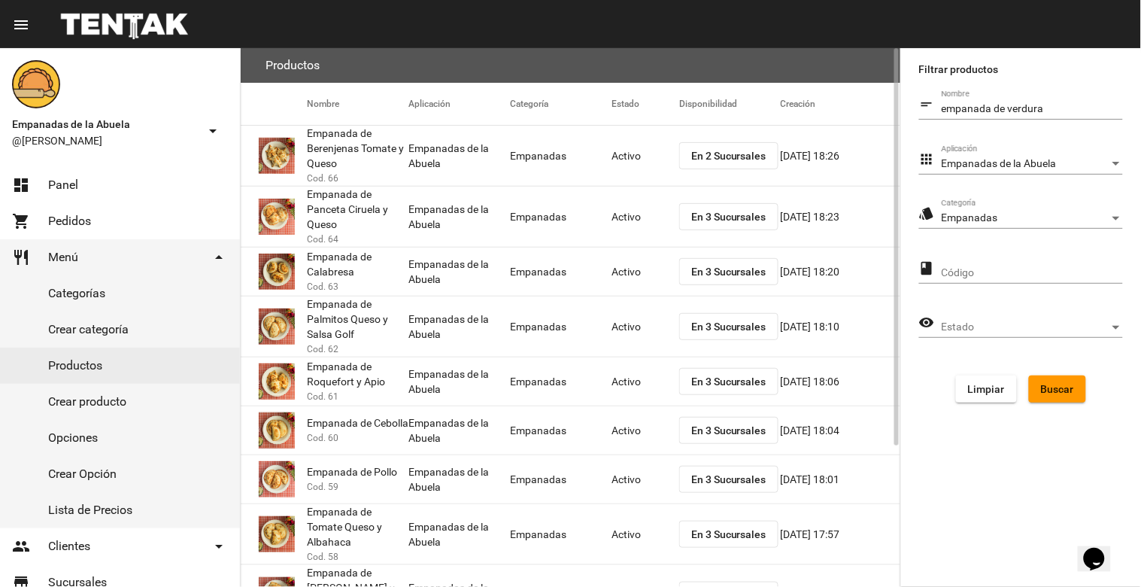
scroll to position [167, 0]
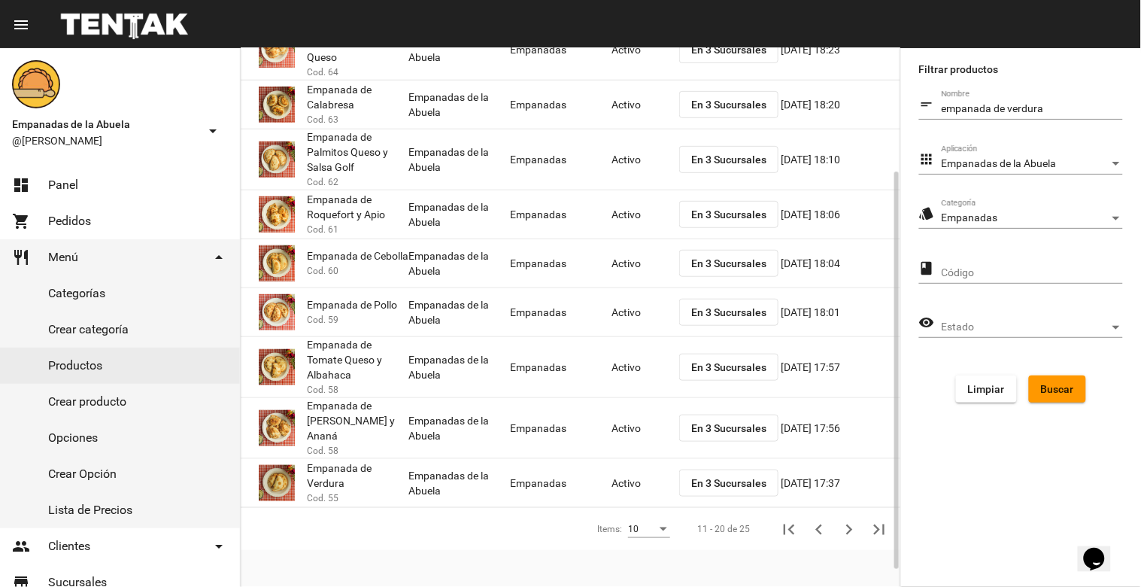
click at [615, 470] on mat-cell "Activo" at bounding box center [646, 483] width 68 height 48
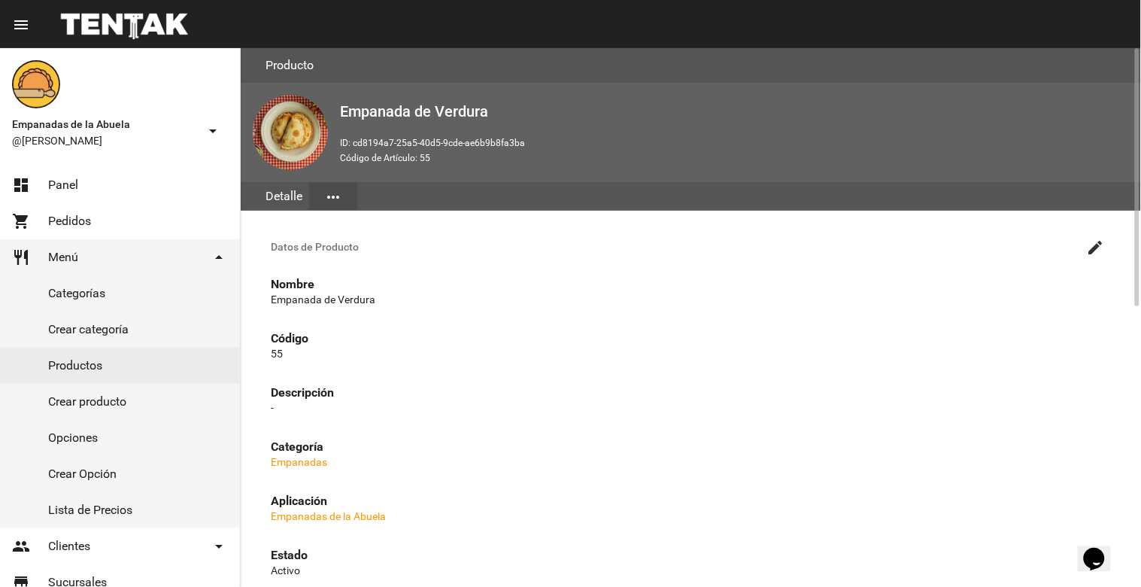
click at [1095, 250] on mat-icon "create" at bounding box center [1096, 248] width 18 height 18
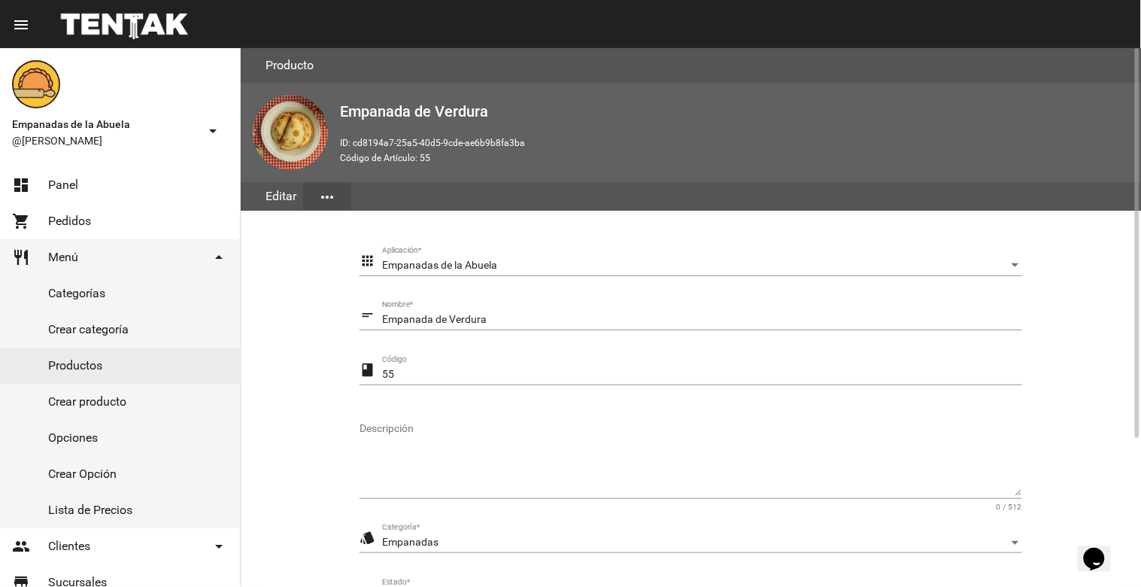
scroll to position [205, 0]
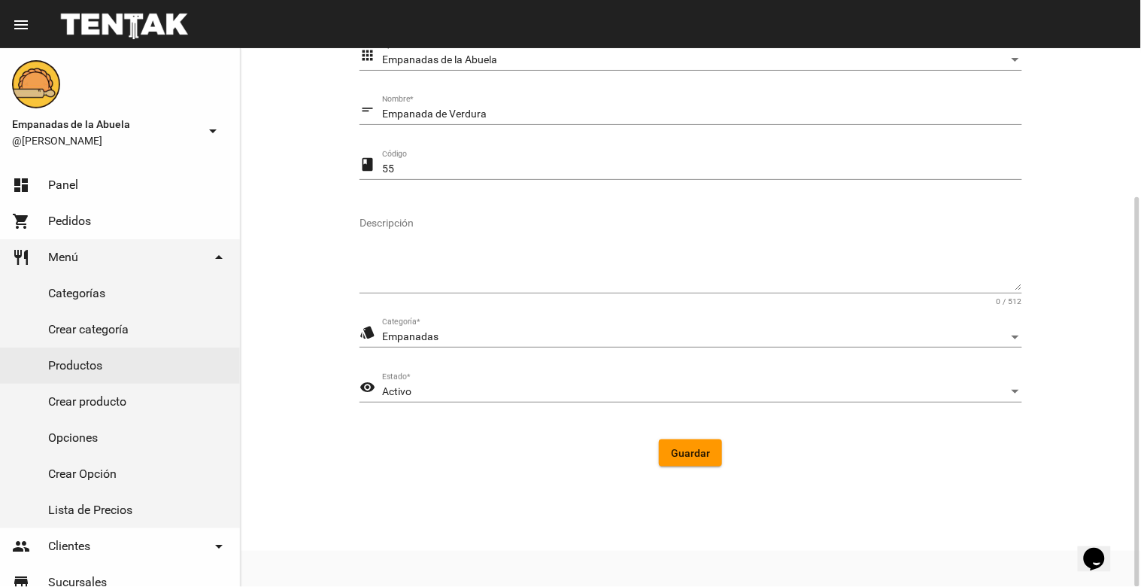
click at [530, 392] on div "Activo" at bounding box center [695, 392] width 627 height 12
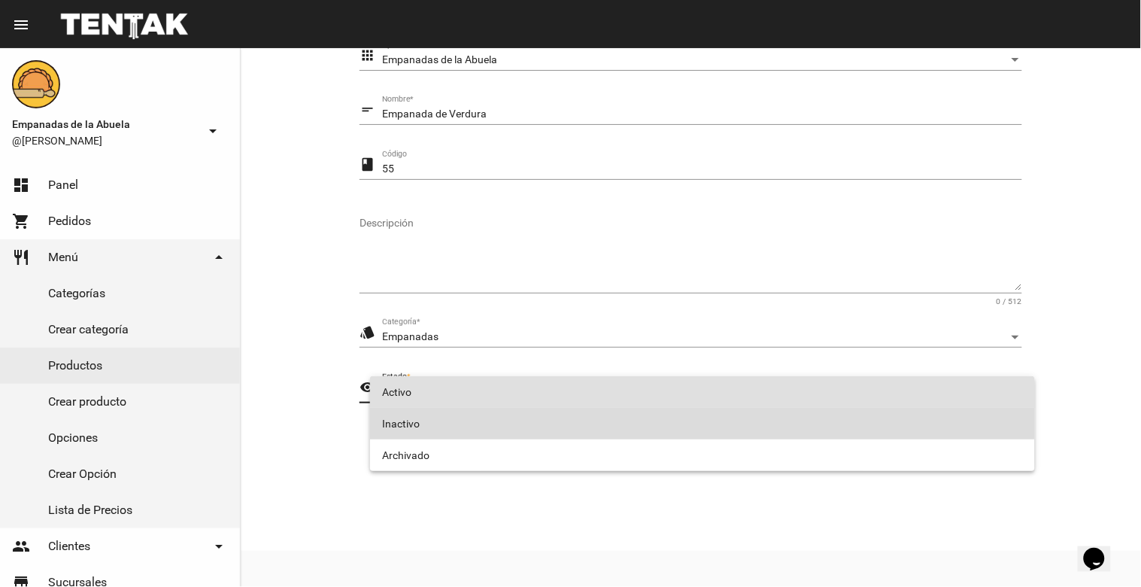
click at [433, 421] on span "Inactivo" at bounding box center [702, 424] width 641 height 32
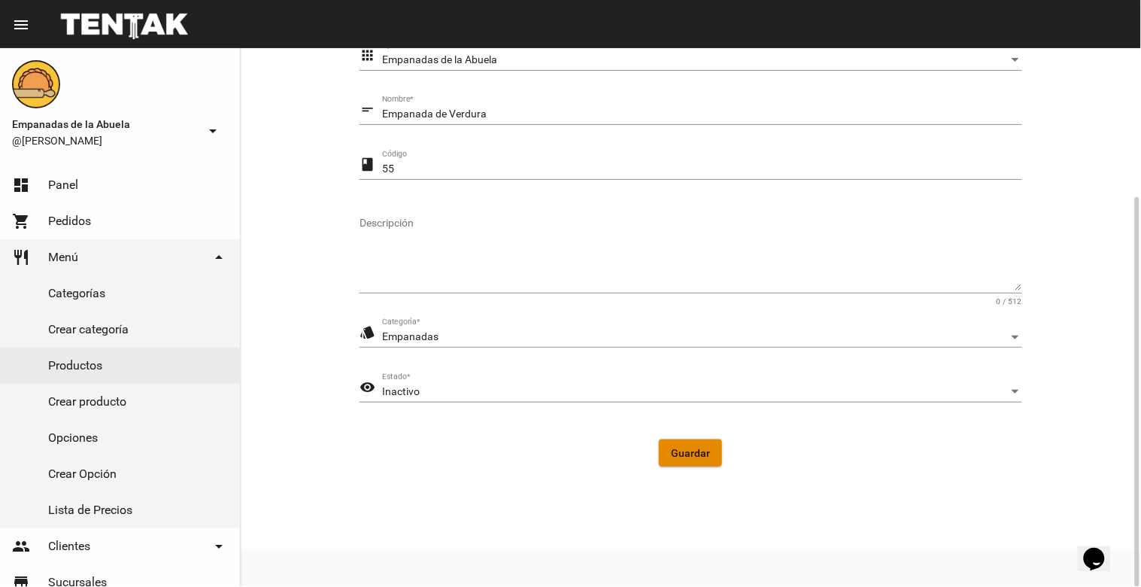
click at [683, 456] on span "Guardar" at bounding box center [690, 453] width 39 height 12
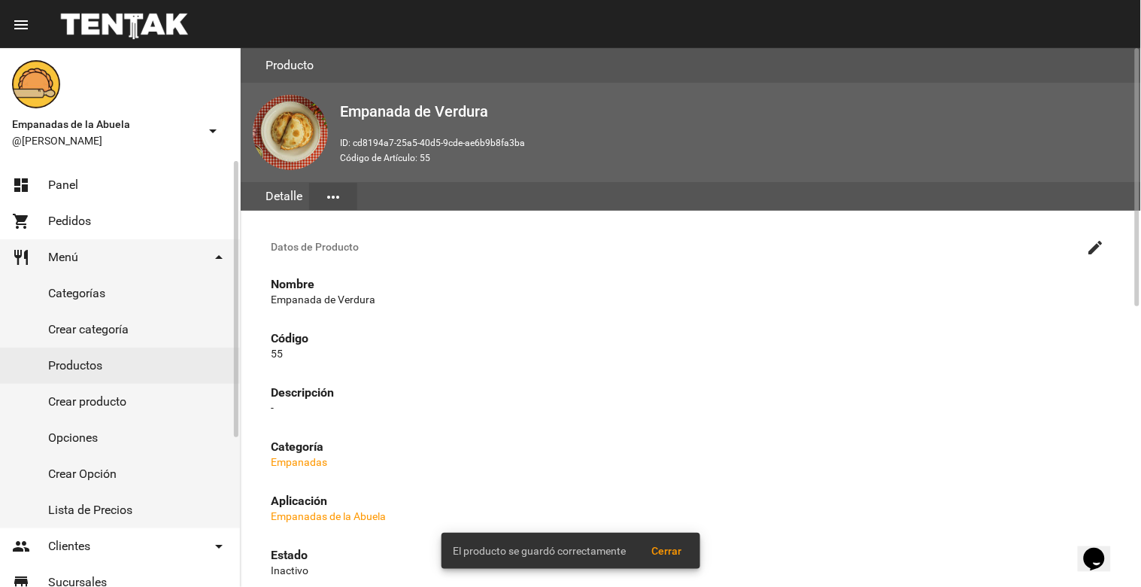
click at [108, 367] on link "Productos" at bounding box center [120, 366] width 240 height 36
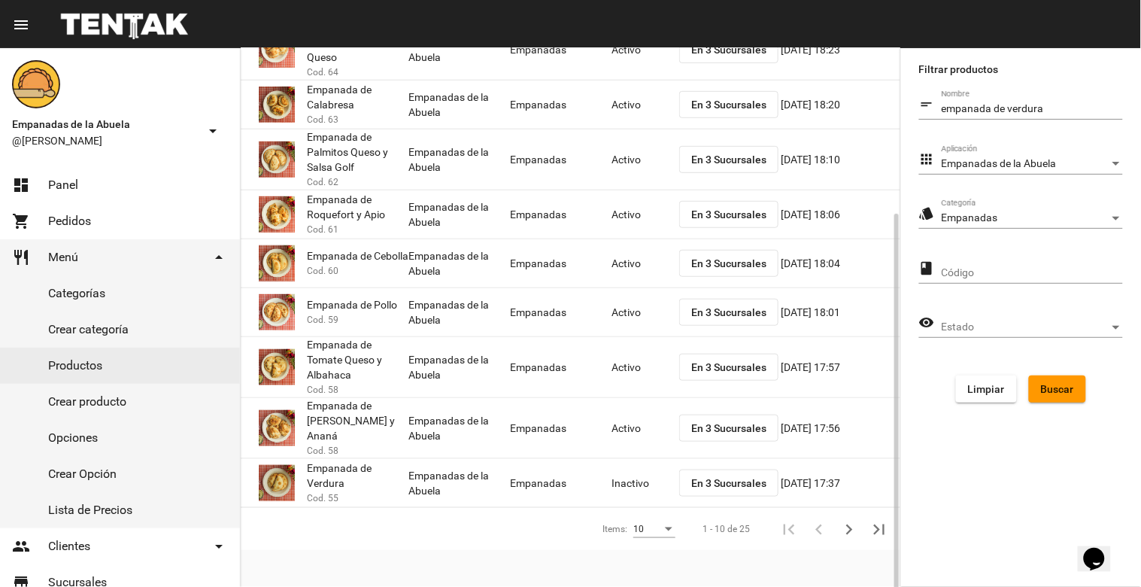
scroll to position [191, 0]
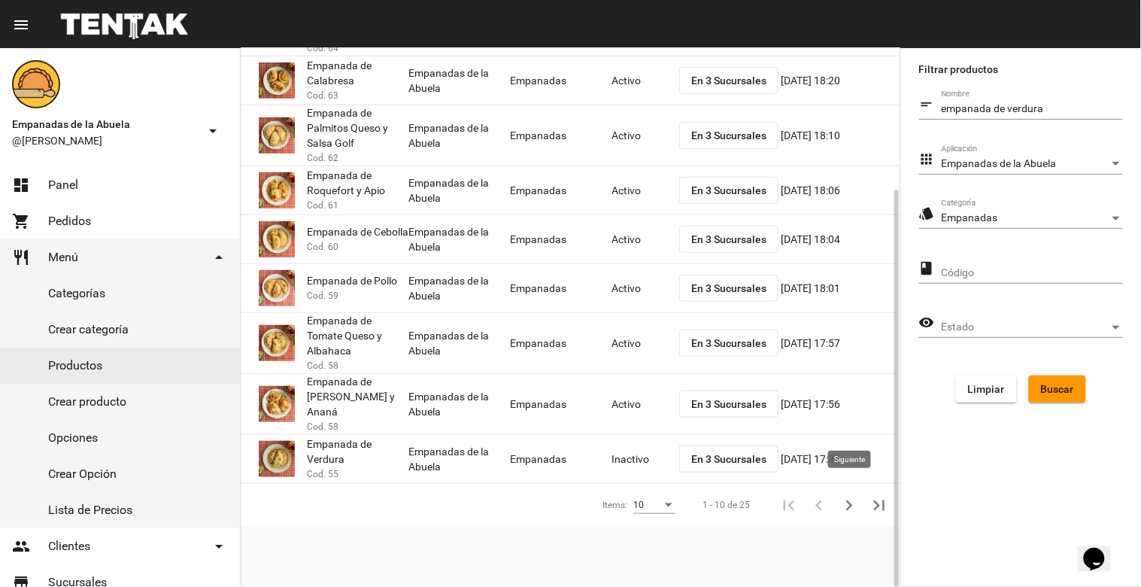
click at [841, 495] on icon "Siguiente" at bounding box center [849, 505] width 21 height 21
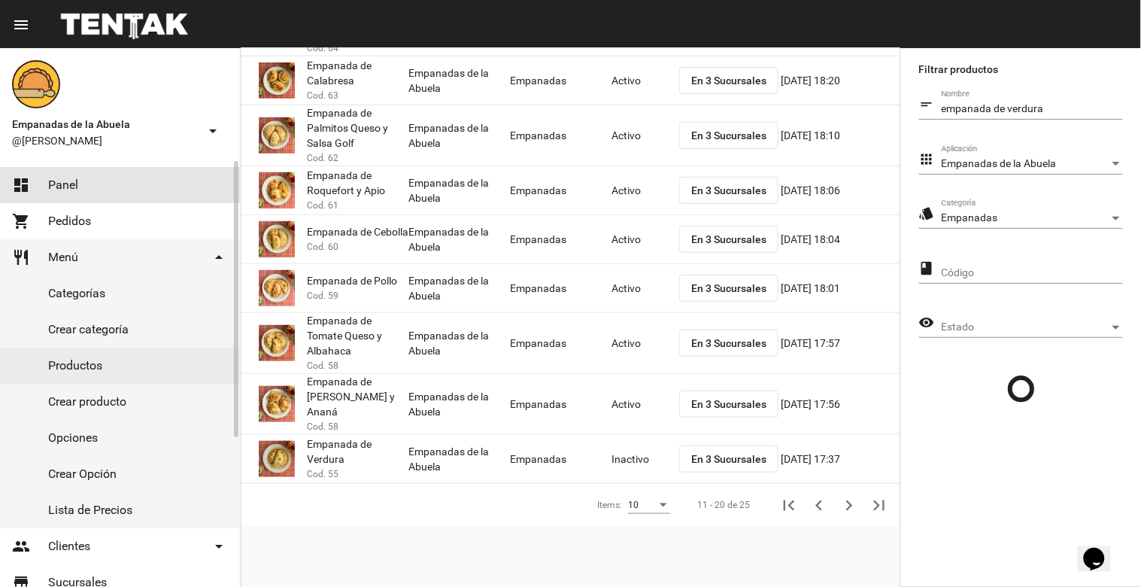
click at [132, 183] on link "dashboard Panel" at bounding box center [120, 185] width 240 height 36
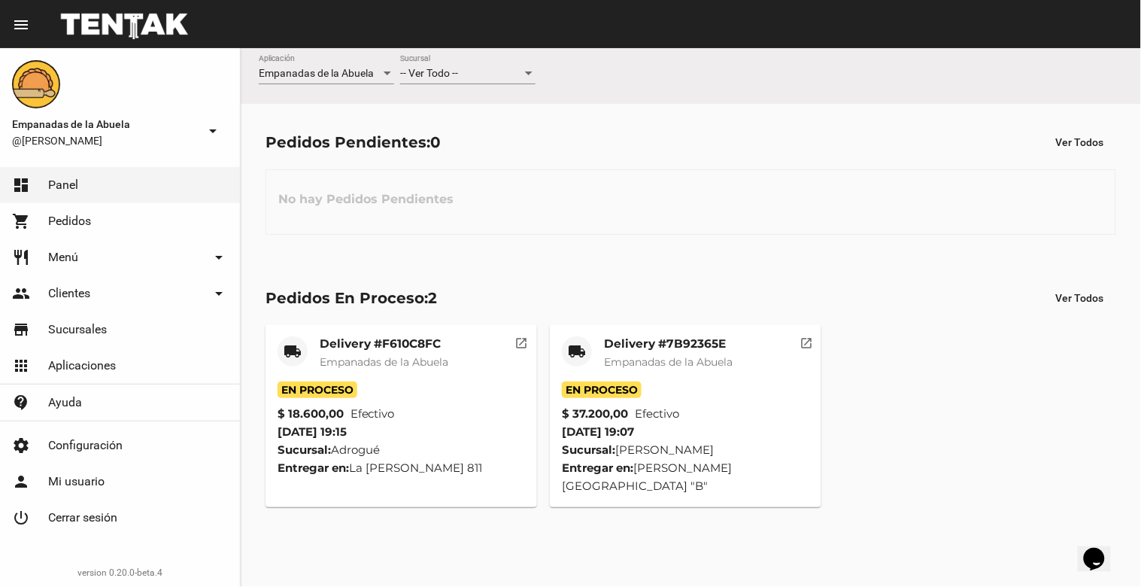
click at [499, 71] on div "-- Ver Todo --" at bounding box center [461, 74] width 122 height 12
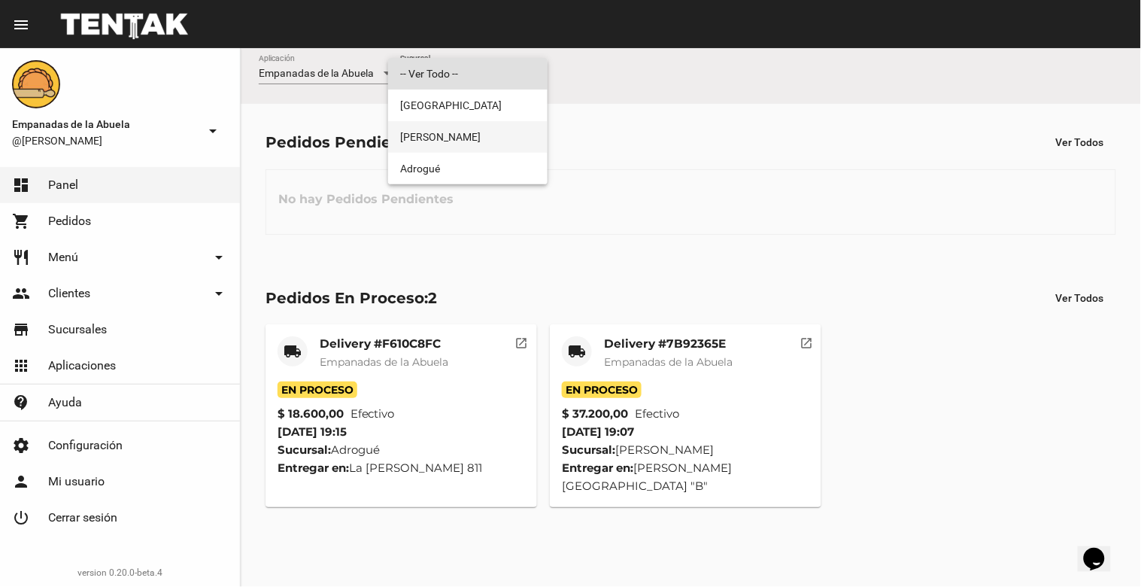
click at [490, 125] on span "[PERSON_NAME]" at bounding box center [467, 137] width 135 height 32
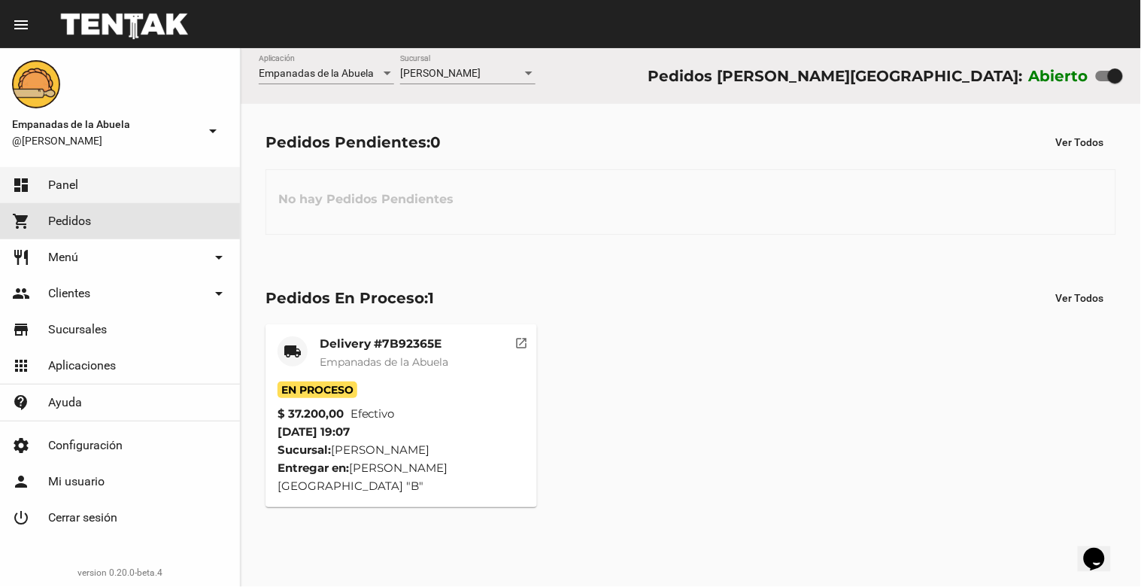
click at [130, 217] on link "shopping_cart Pedidos" at bounding box center [120, 221] width 240 height 36
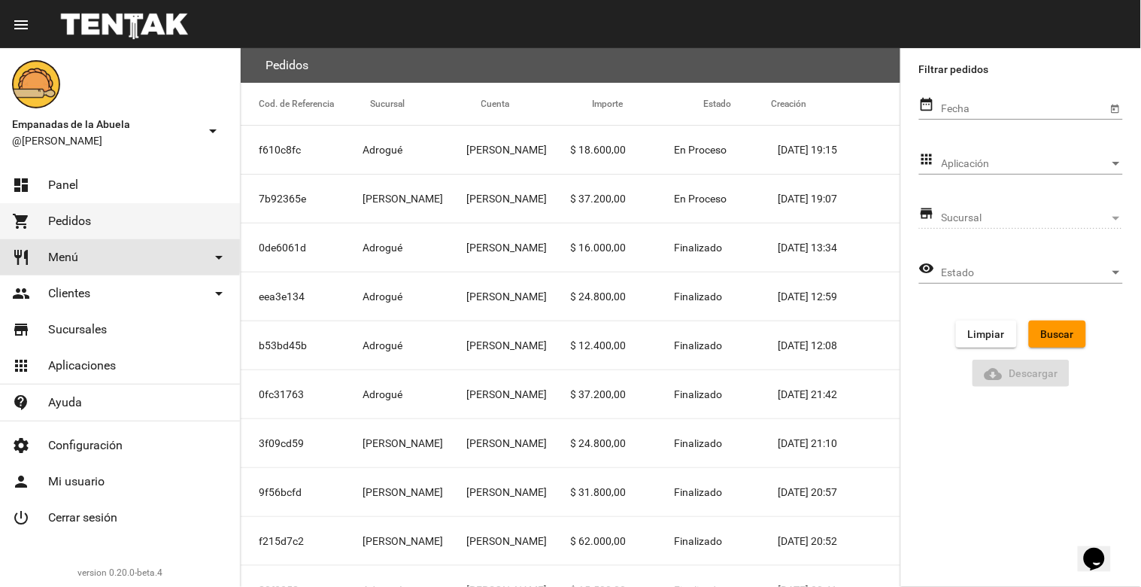
click at [87, 251] on link "restaurant Menú arrow_drop_down" at bounding box center [120, 257] width 240 height 36
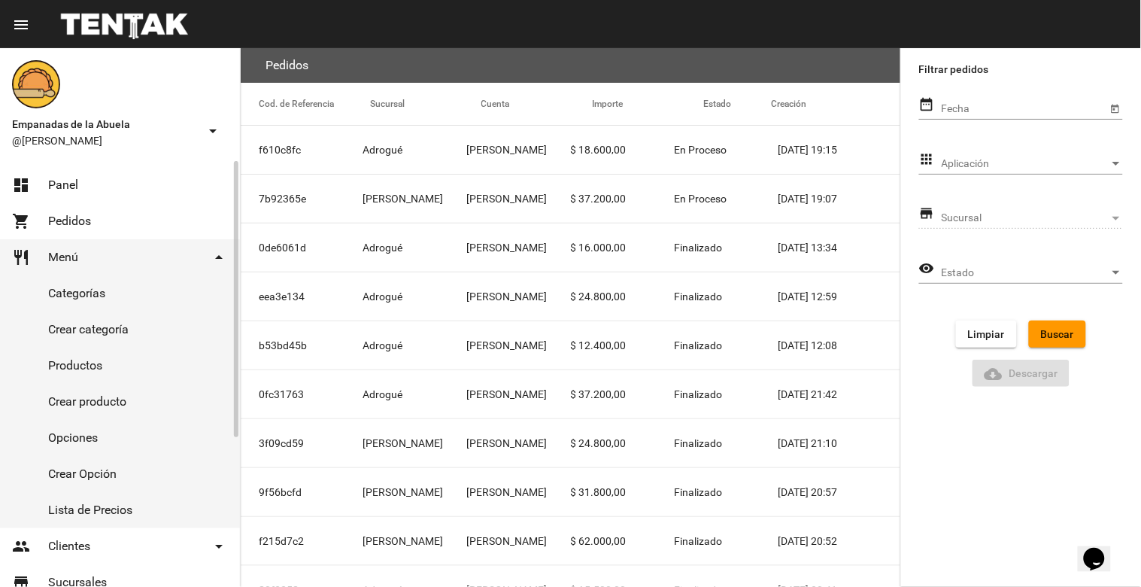
click at [96, 365] on link "Productos" at bounding box center [120, 366] width 240 height 36
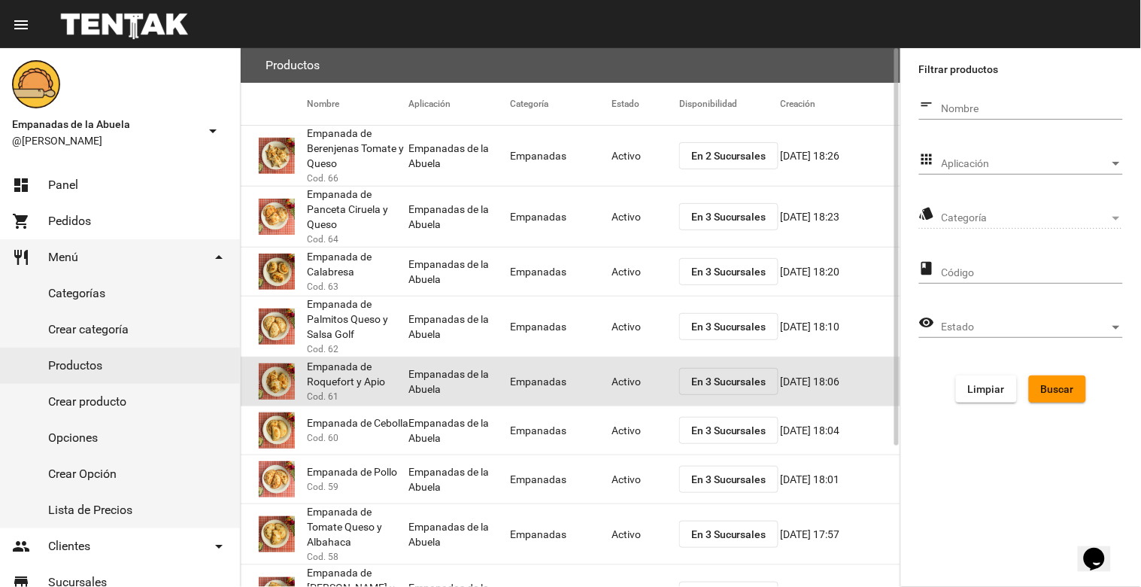
click at [622, 376] on mat-cell "Activo" at bounding box center [646, 381] width 68 height 48
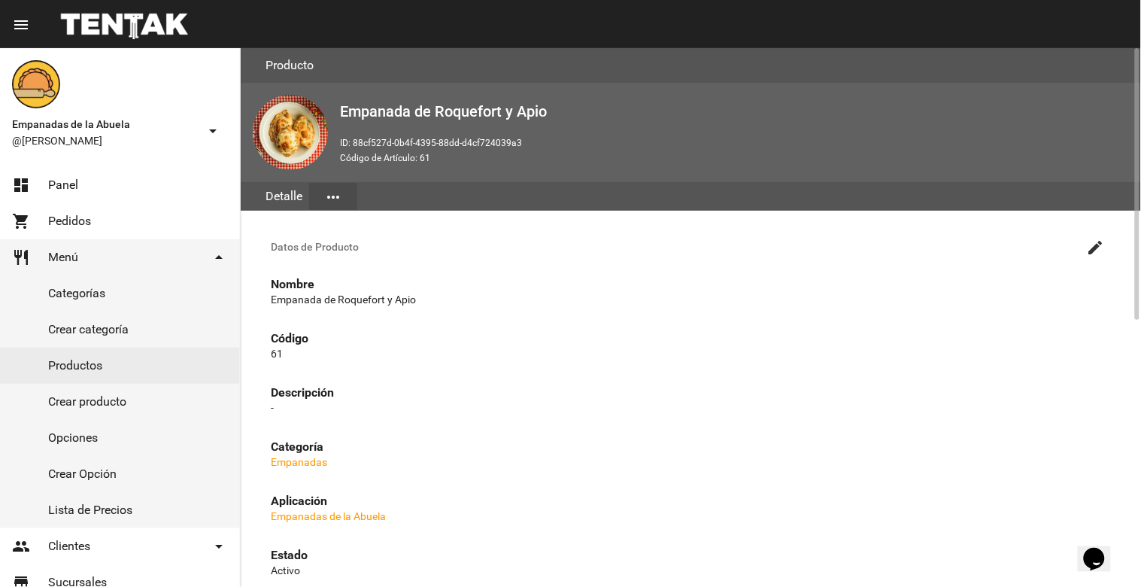
click at [1102, 245] on mat-icon "create" at bounding box center [1096, 248] width 18 height 18
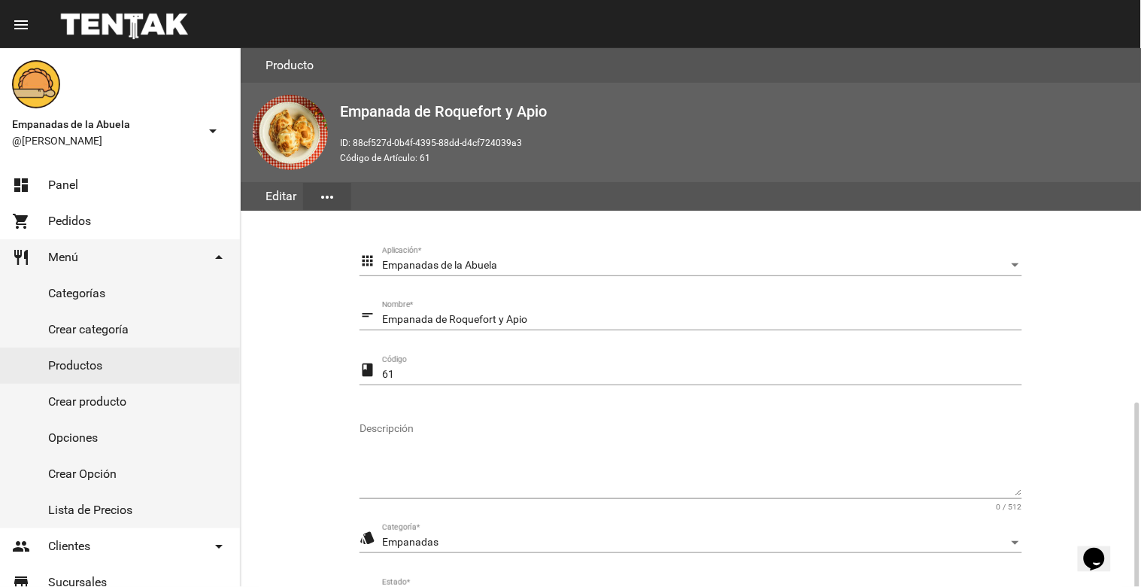
scroll to position [205, 0]
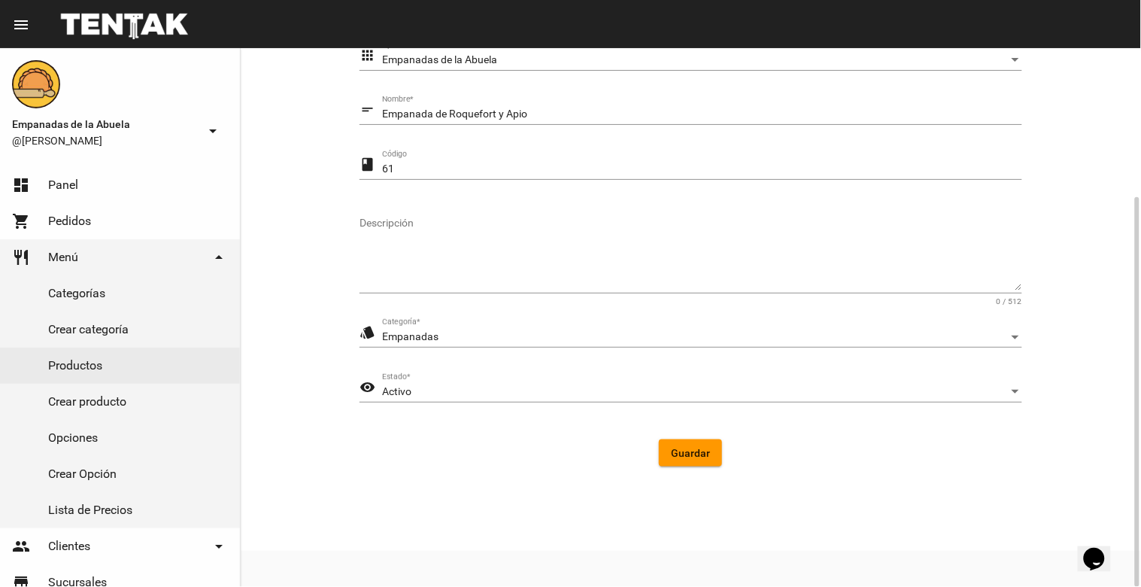
click at [448, 397] on div "Activo" at bounding box center [695, 392] width 627 height 12
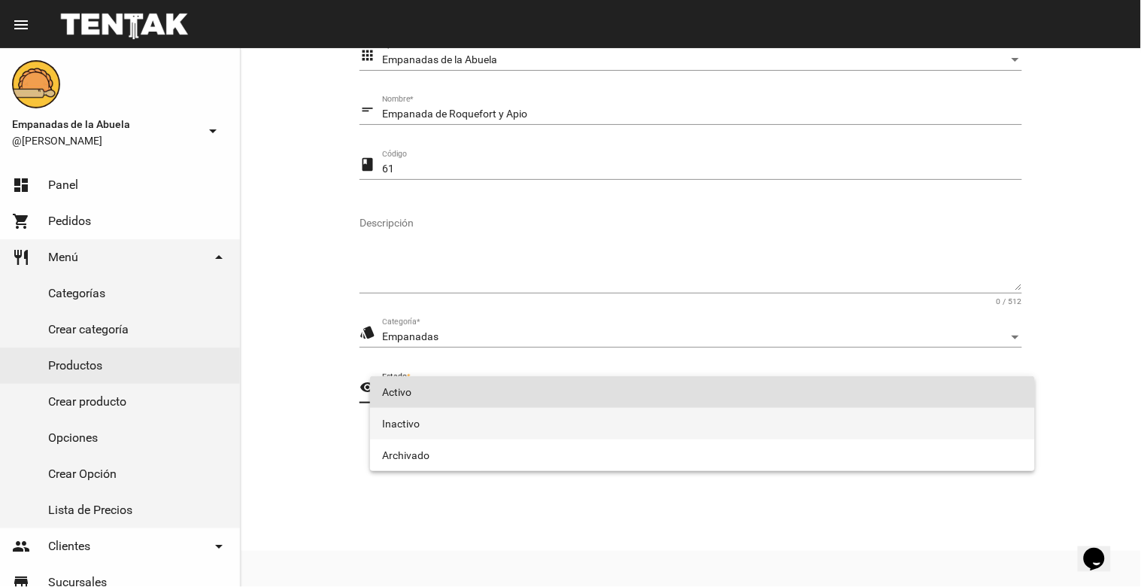
click at [425, 415] on span "Inactivo" at bounding box center [702, 424] width 641 height 32
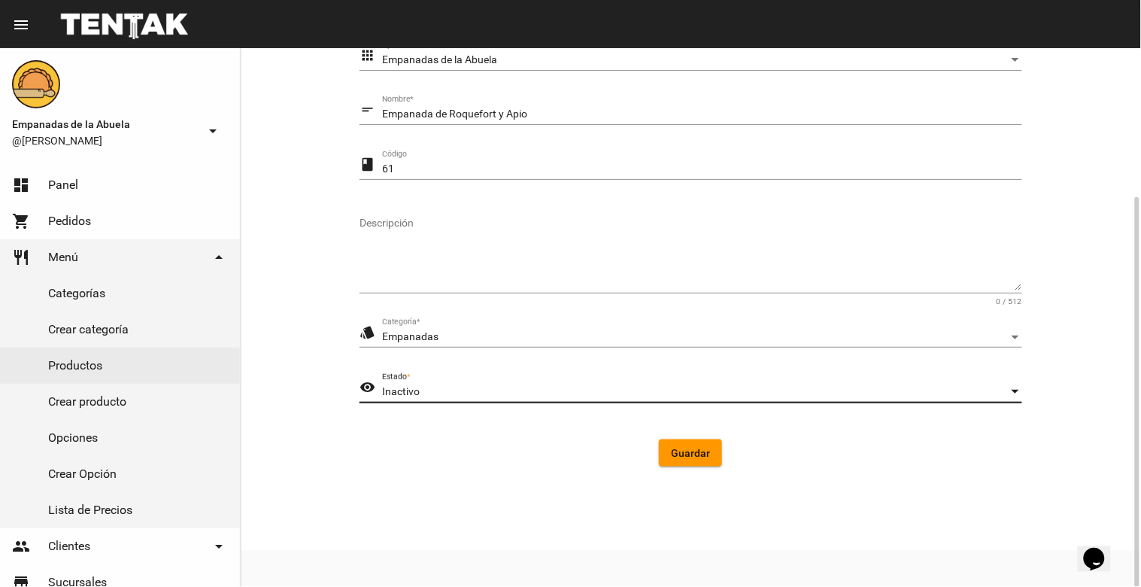
click at [700, 448] on span "Guardar" at bounding box center [690, 453] width 39 height 12
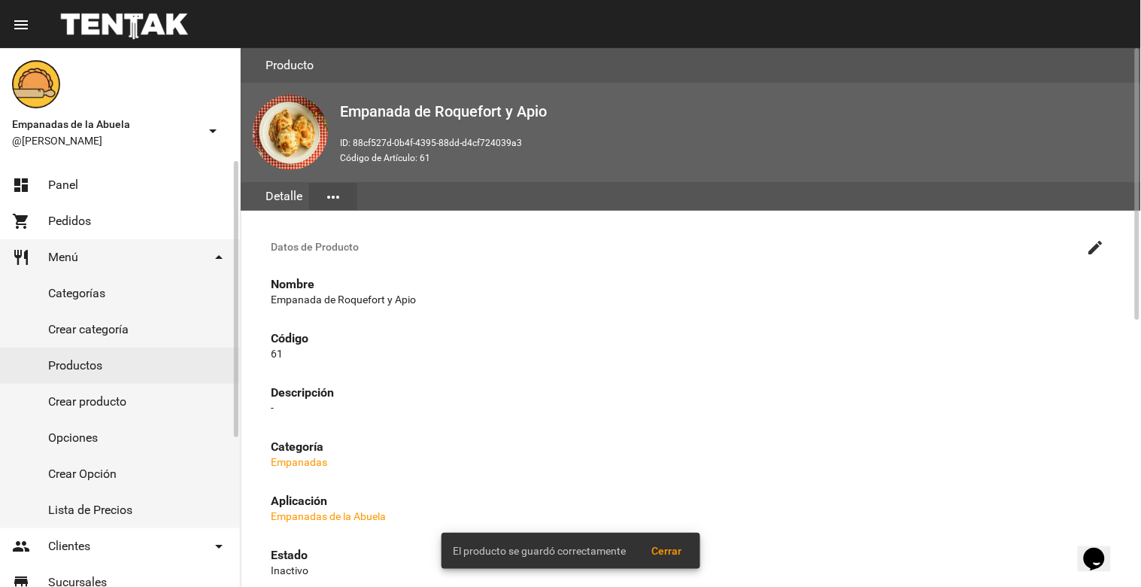
click at [72, 370] on link "Productos" at bounding box center [120, 366] width 240 height 36
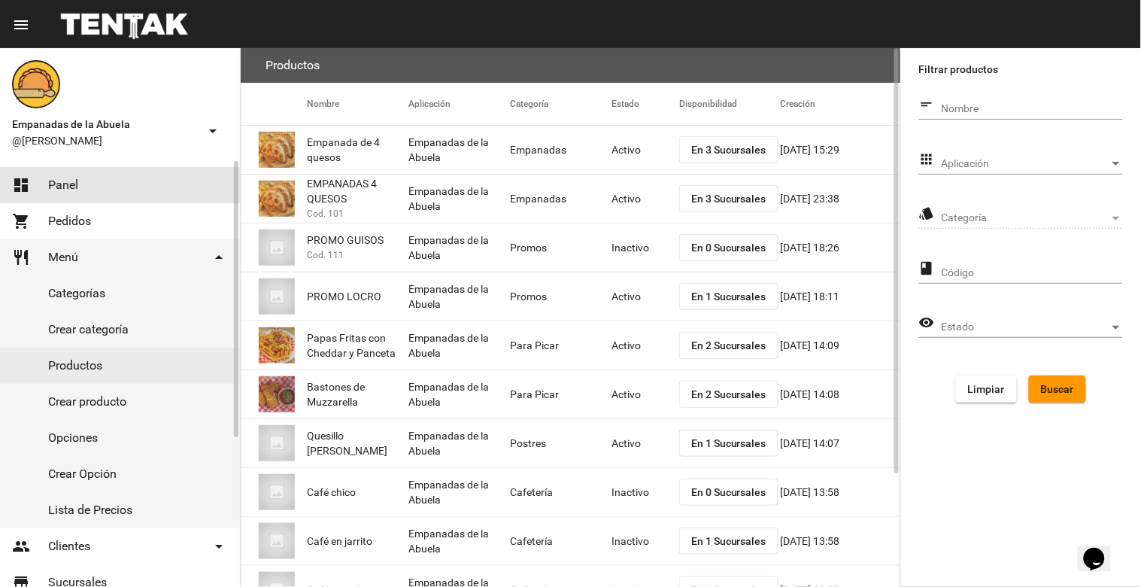
click at [64, 187] on span "Panel" at bounding box center [63, 185] width 30 height 15
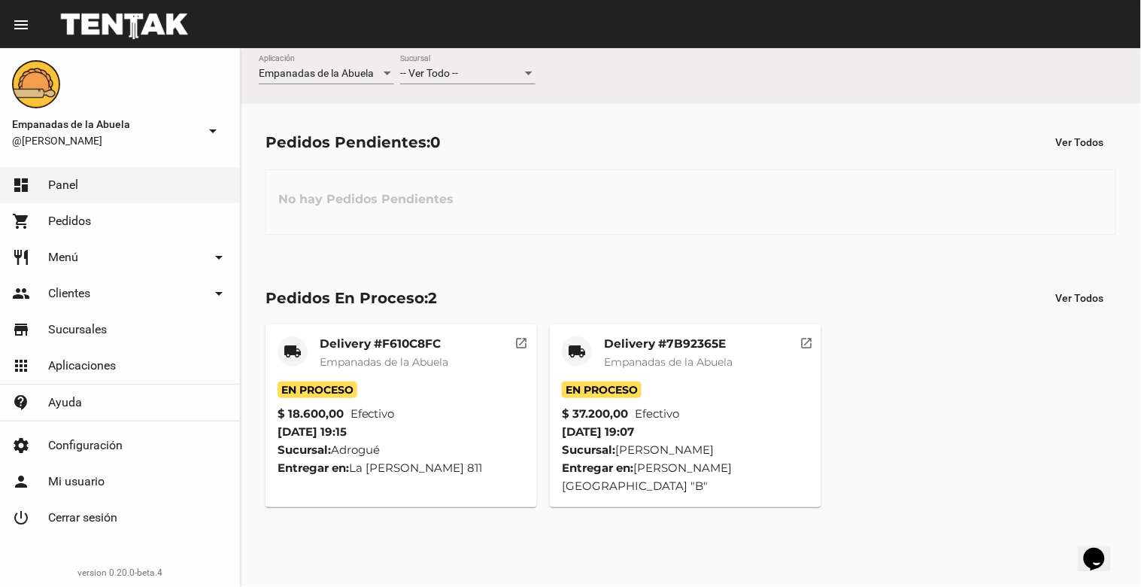
click at [485, 75] on div "-- Ver Todo --" at bounding box center [461, 74] width 122 height 12
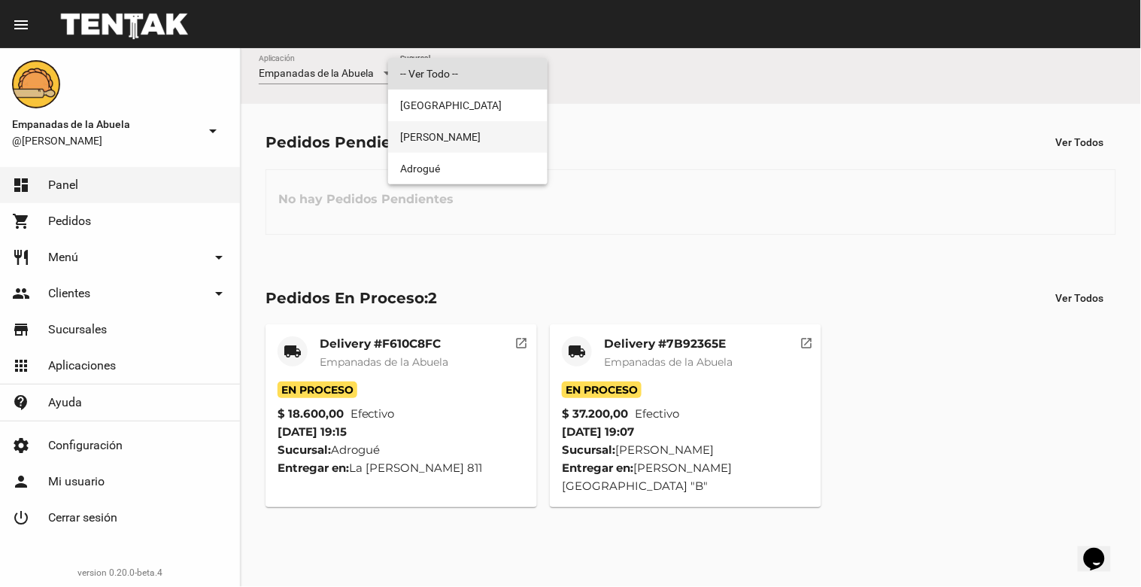
click at [446, 137] on span "[PERSON_NAME]" at bounding box center [467, 137] width 135 height 32
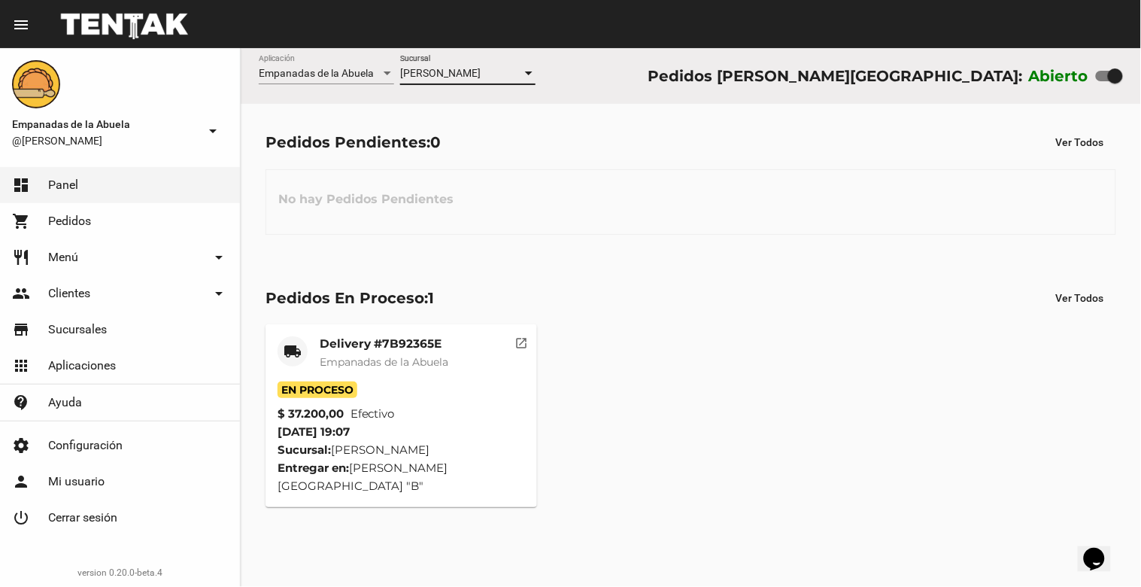
click at [94, 287] on link "people Clientes arrow_drop_down" at bounding box center [120, 293] width 240 height 36
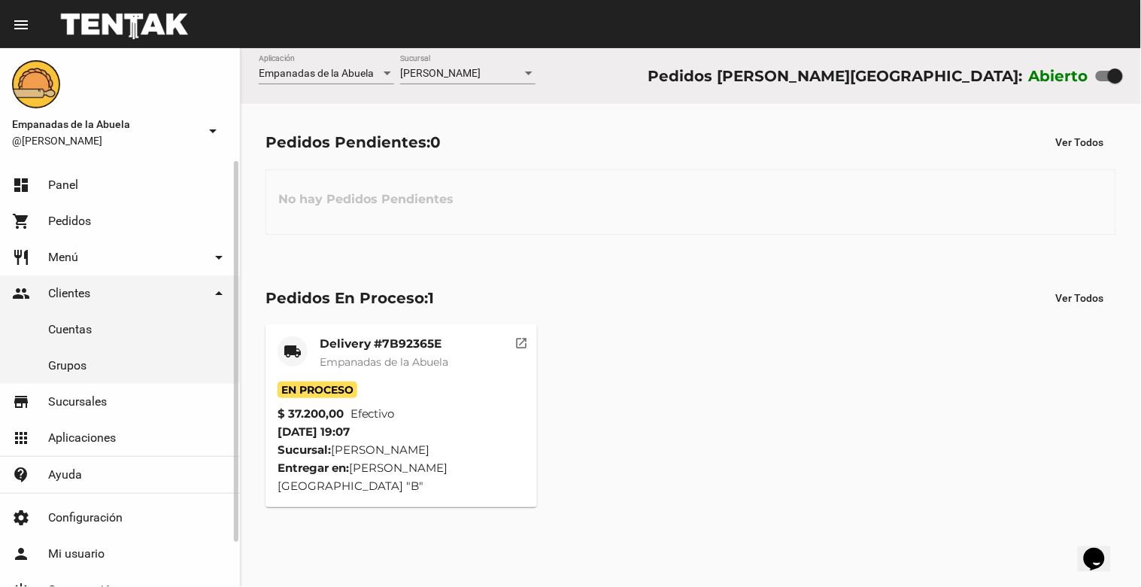
click at [123, 260] on link "restaurant Menú arrow_drop_down" at bounding box center [120, 257] width 240 height 36
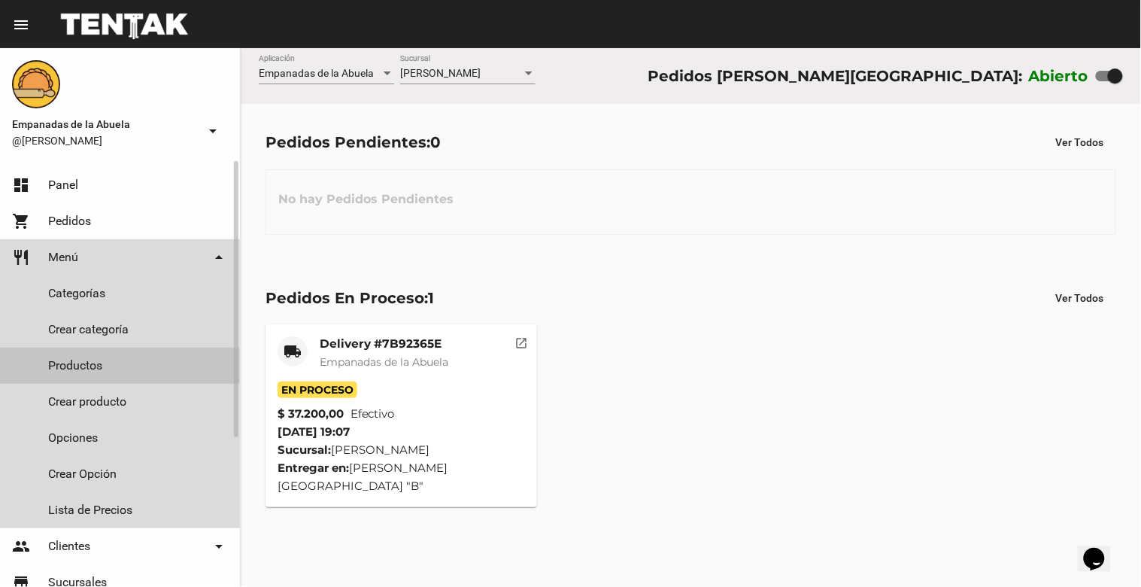
click at [72, 365] on link "Productos" at bounding box center [120, 366] width 240 height 36
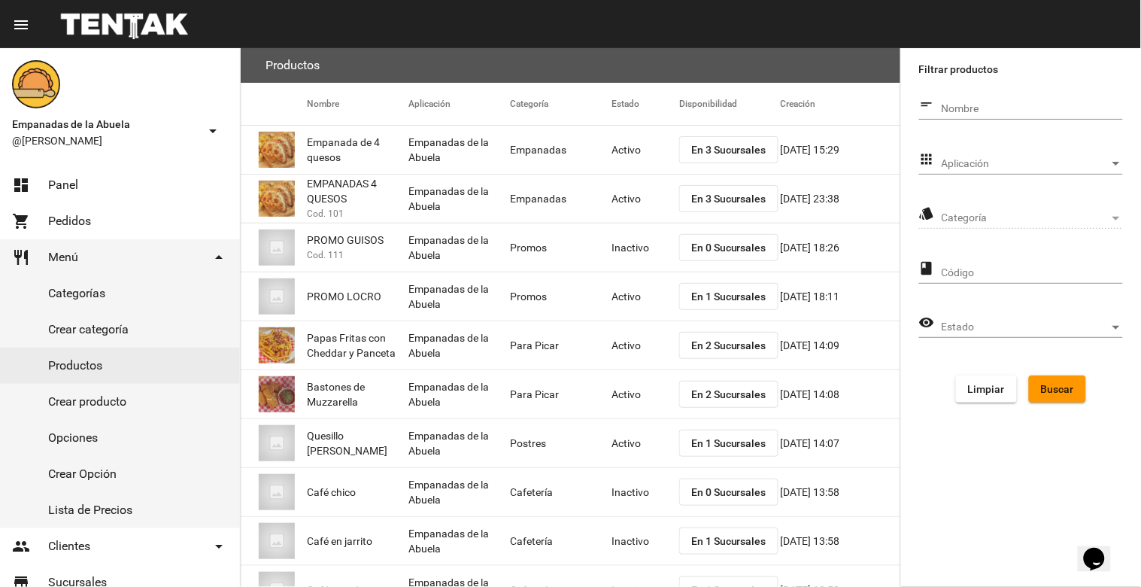
click at [1048, 154] on div "Aplicación Aplicación" at bounding box center [1032, 159] width 181 height 29
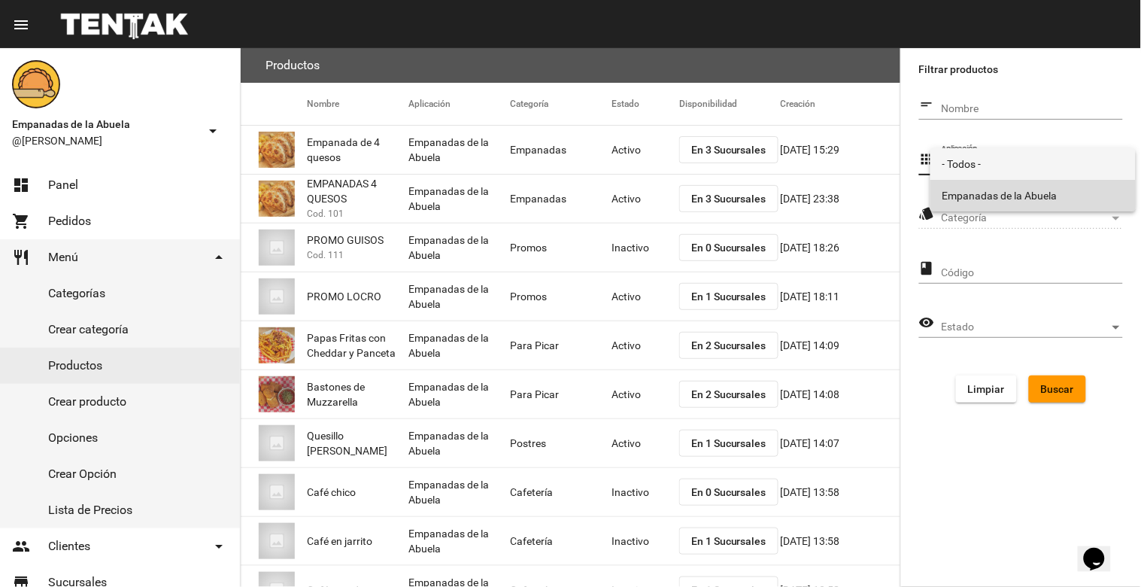
click at [993, 189] on span "Empanadas de la Abuela" at bounding box center [1033, 196] width 181 height 32
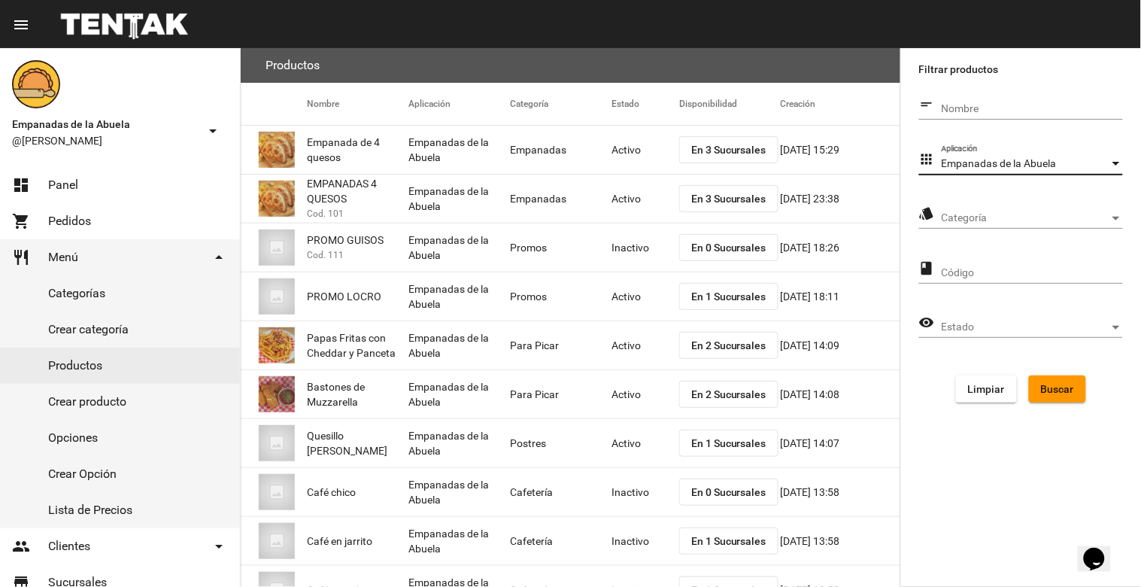
click at [993, 223] on span "Categoría" at bounding box center [1026, 218] width 168 height 12
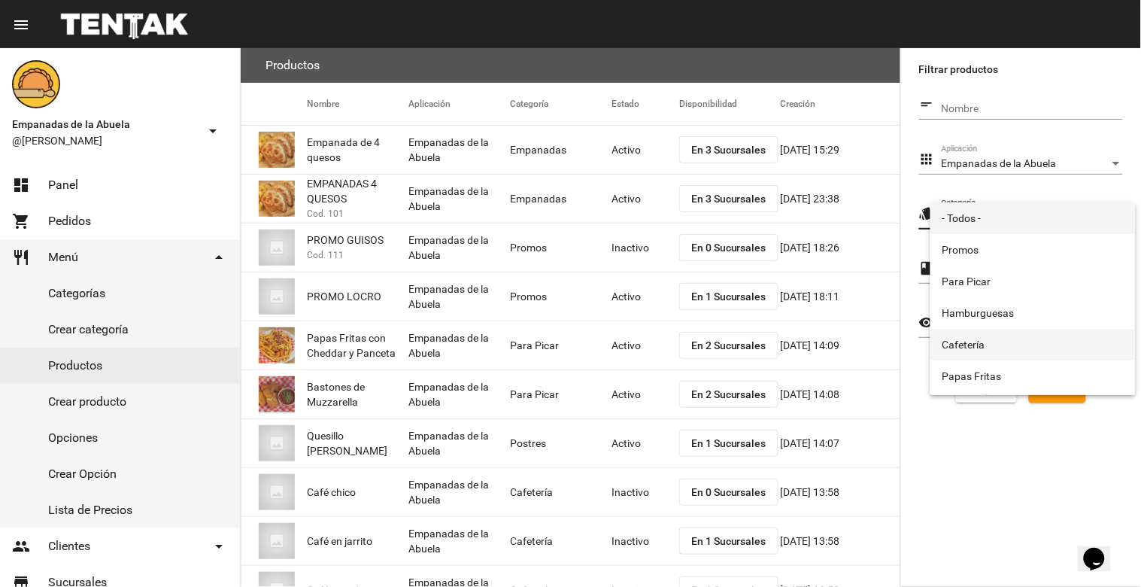
scroll to position [250, 0]
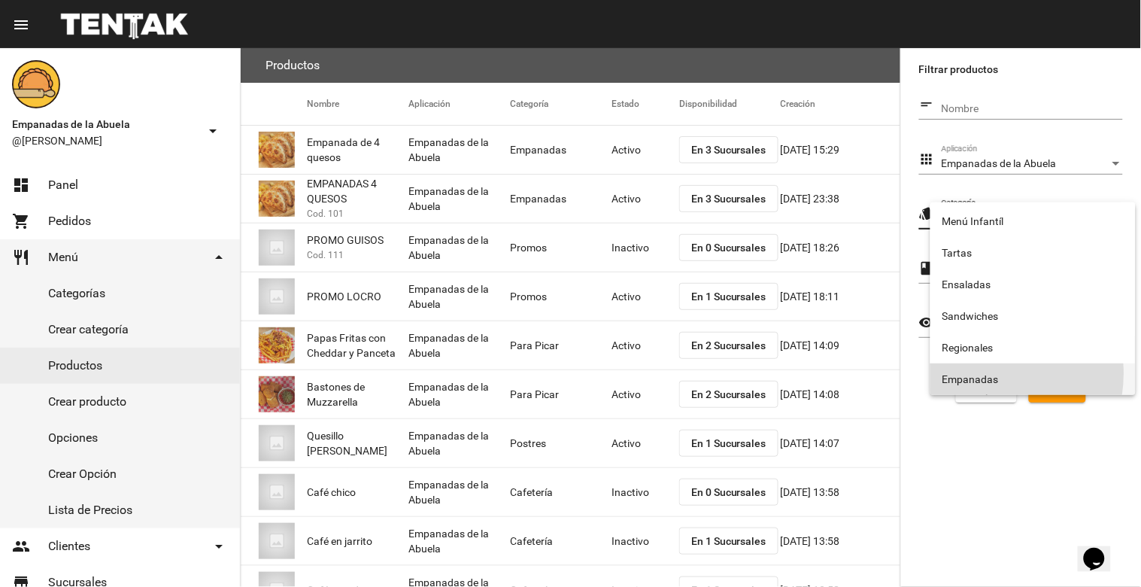
drag, startPoint x: 980, startPoint y: 373, endPoint x: 1028, endPoint y: 404, distance: 56.6
click at [979, 373] on span "Empanadas" at bounding box center [1033, 379] width 181 height 32
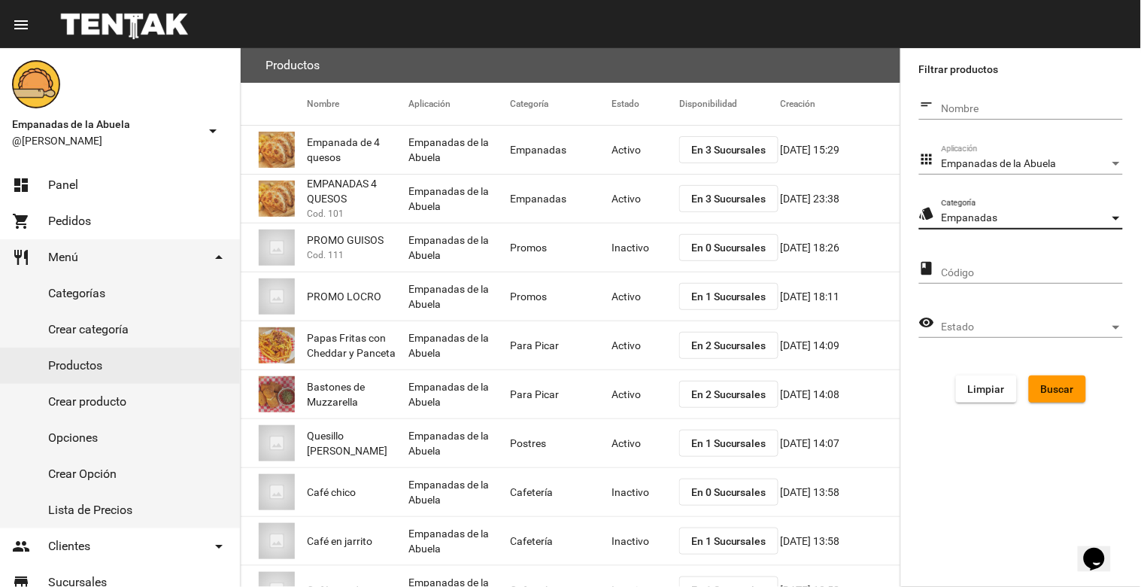
click at [1049, 379] on button "Buscar" at bounding box center [1057, 388] width 57 height 27
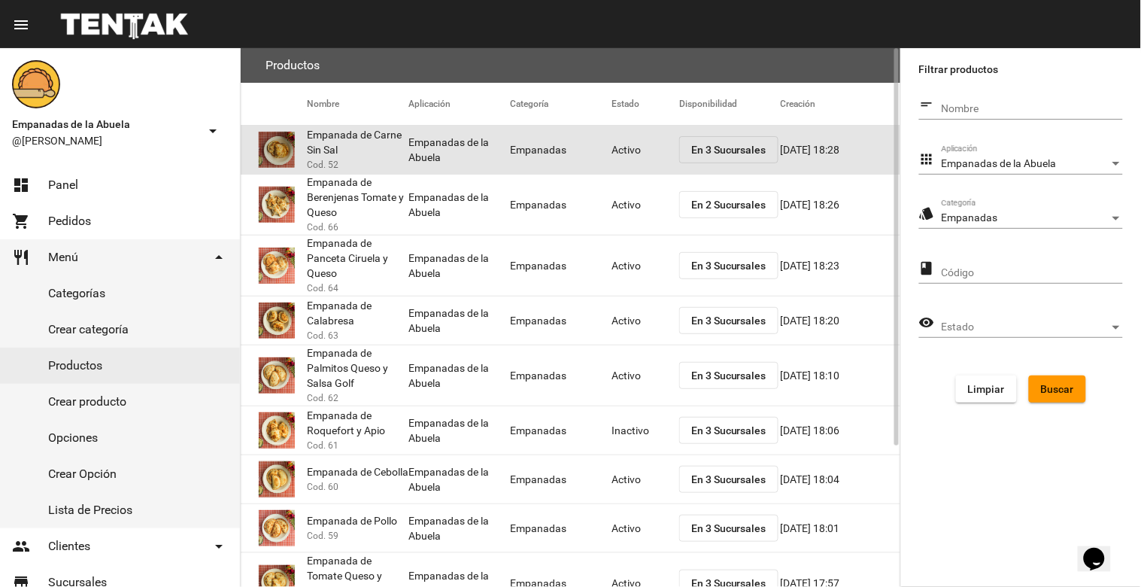
click at [633, 147] on mat-cell "Activo" at bounding box center [646, 150] width 68 height 48
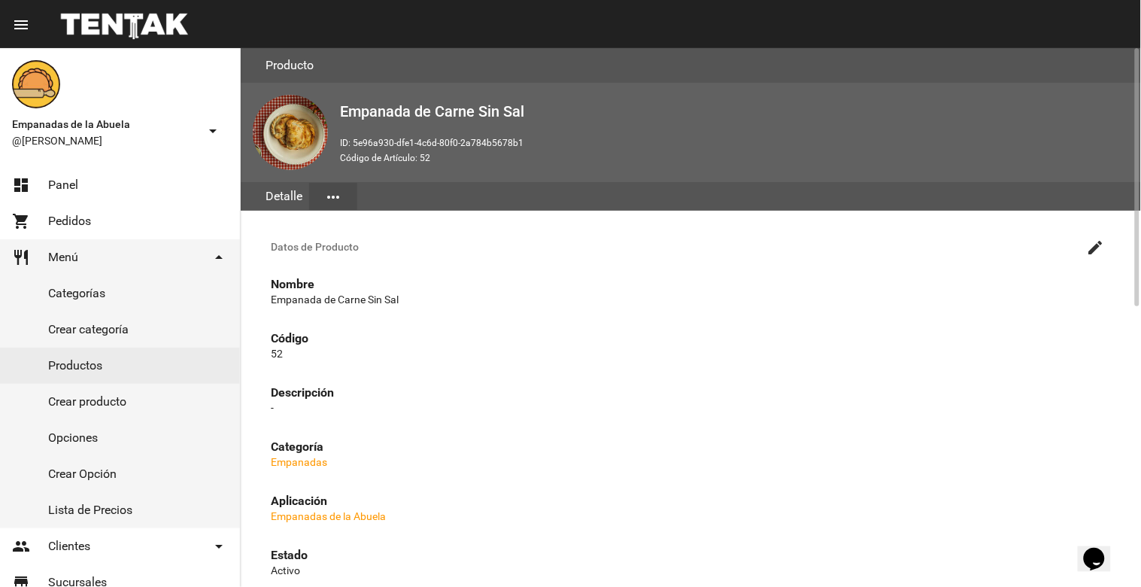
click at [1085, 239] on button "create" at bounding box center [1096, 247] width 30 height 30
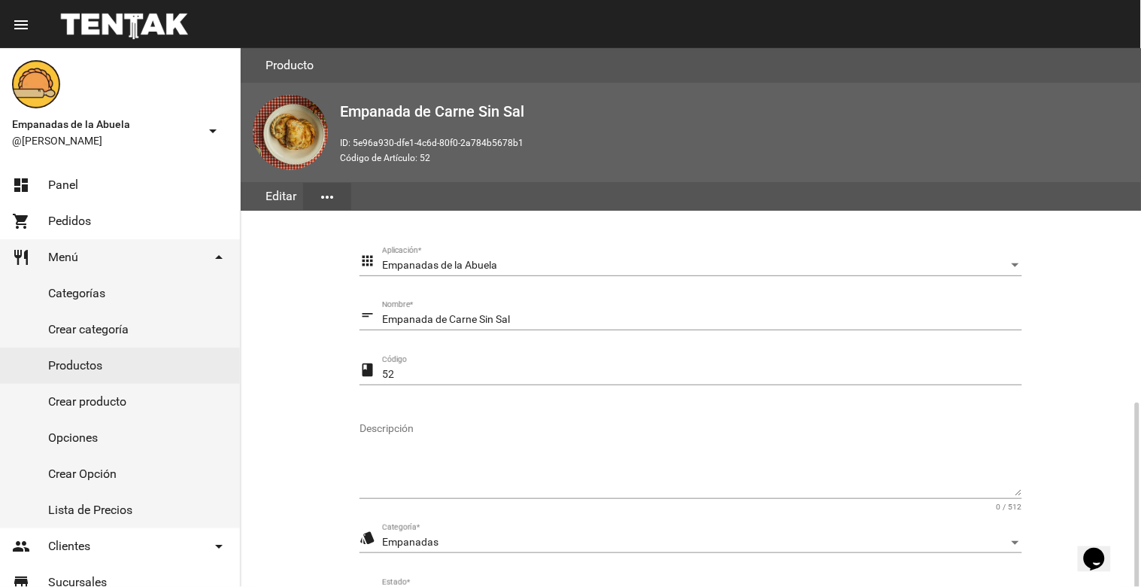
scroll to position [205, 0]
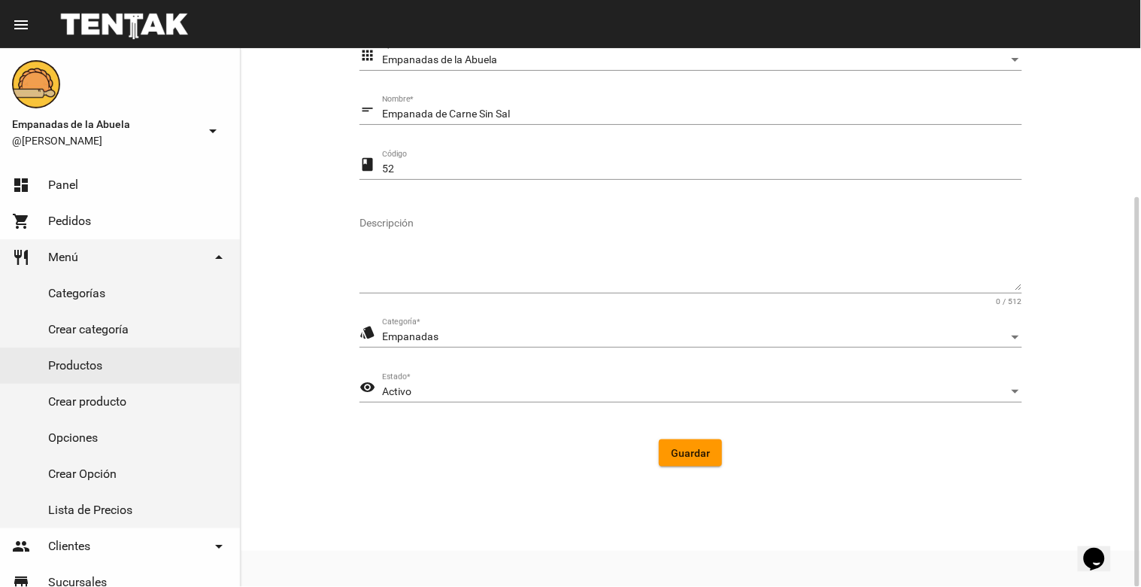
click at [645, 392] on div "Activo" at bounding box center [695, 392] width 627 height 12
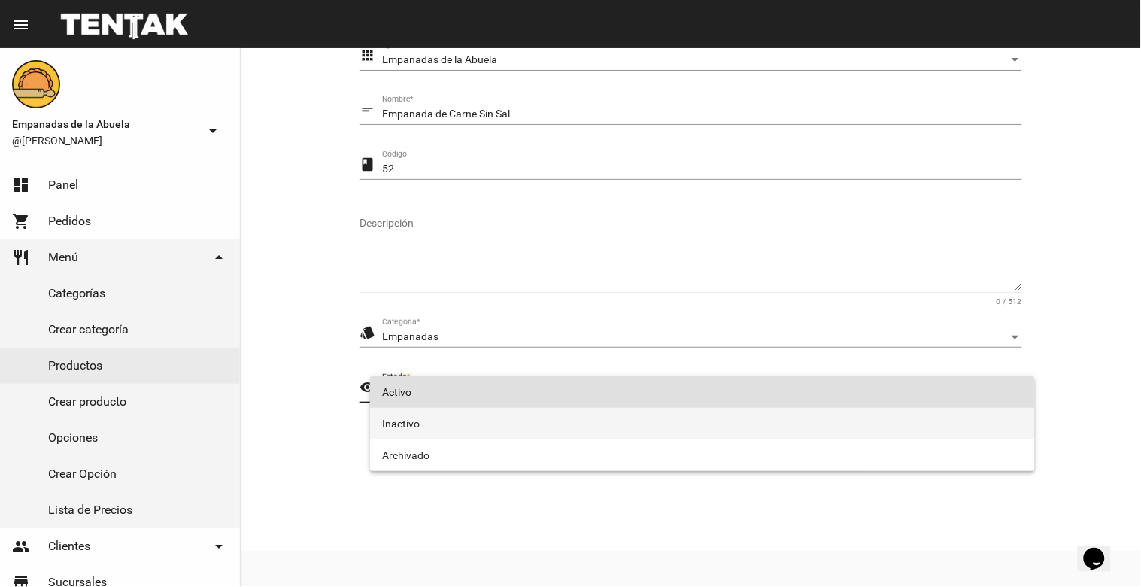
click at [567, 416] on span "Inactivo" at bounding box center [702, 424] width 641 height 32
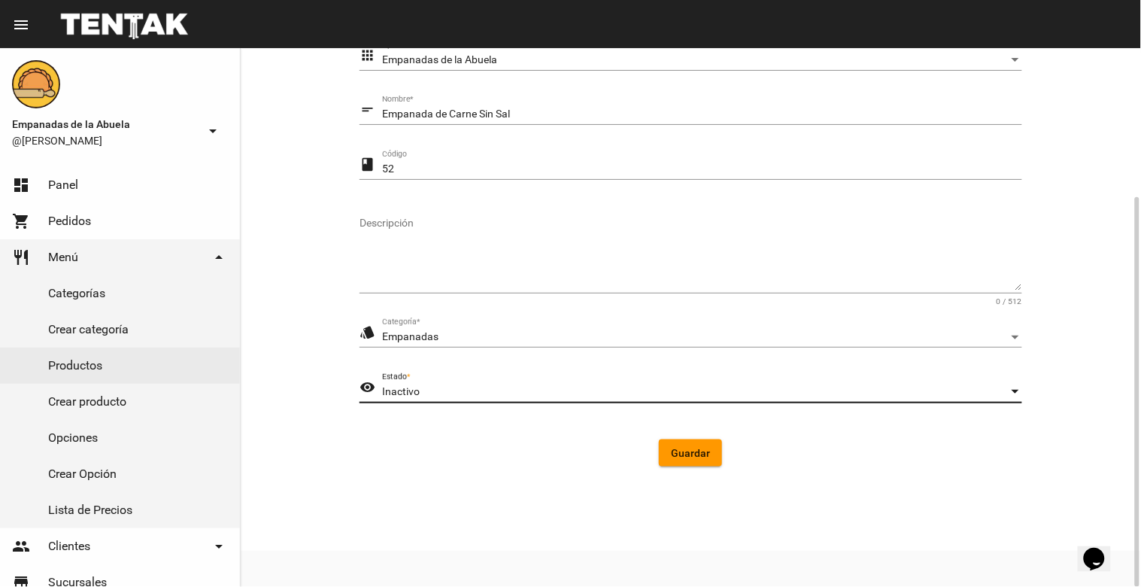
click at [689, 453] on span "Guardar" at bounding box center [690, 453] width 39 height 12
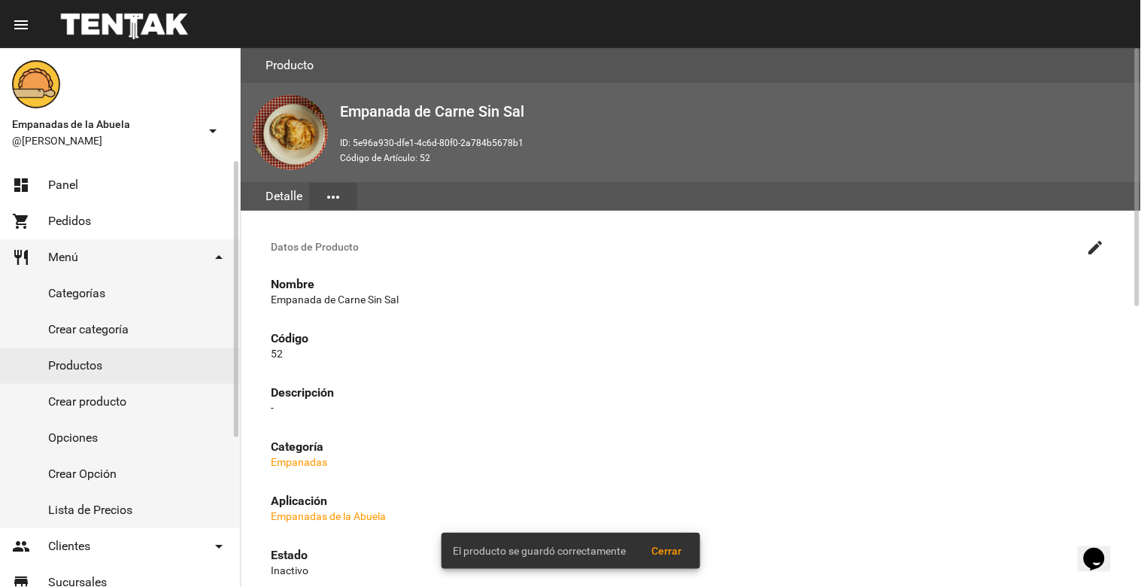
click at [55, 185] on span "Panel" at bounding box center [63, 185] width 30 height 15
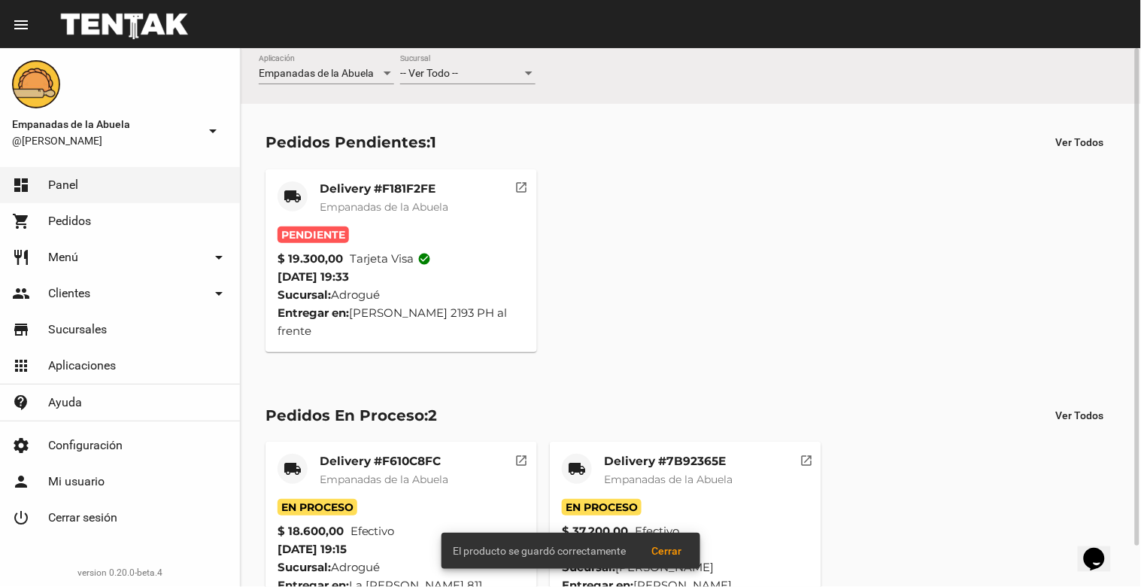
click at [456, 72] on span "-- Ver Todo --" at bounding box center [429, 73] width 58 height 12
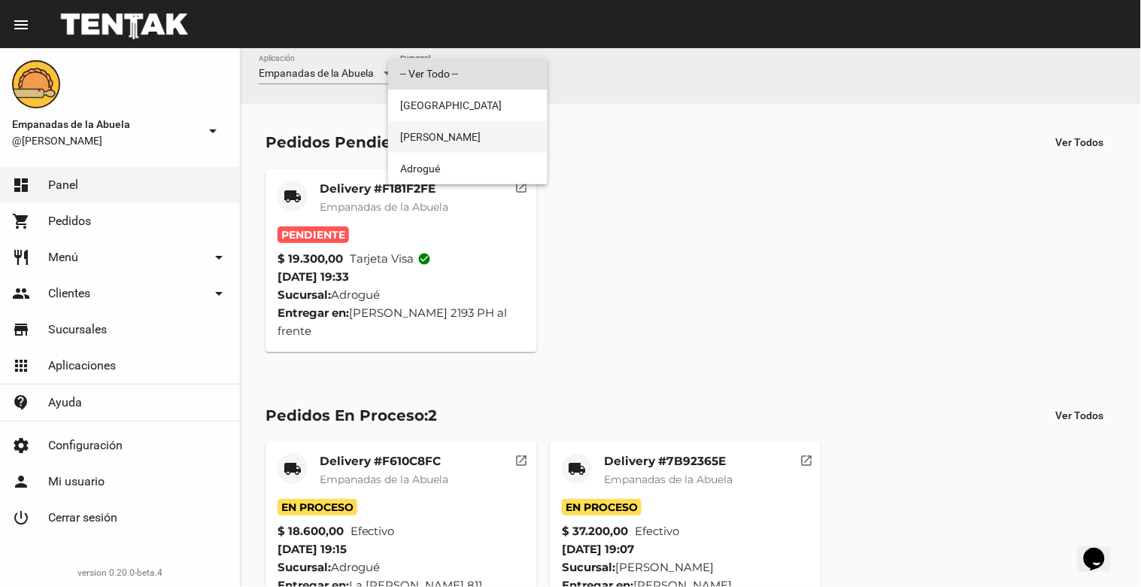
click at [448, 132] on span "[PERSON_NAME]" at bounding box center [467, 137] width 135 height 32
